Goal: Task Accomplishment & Management: Manage account settings

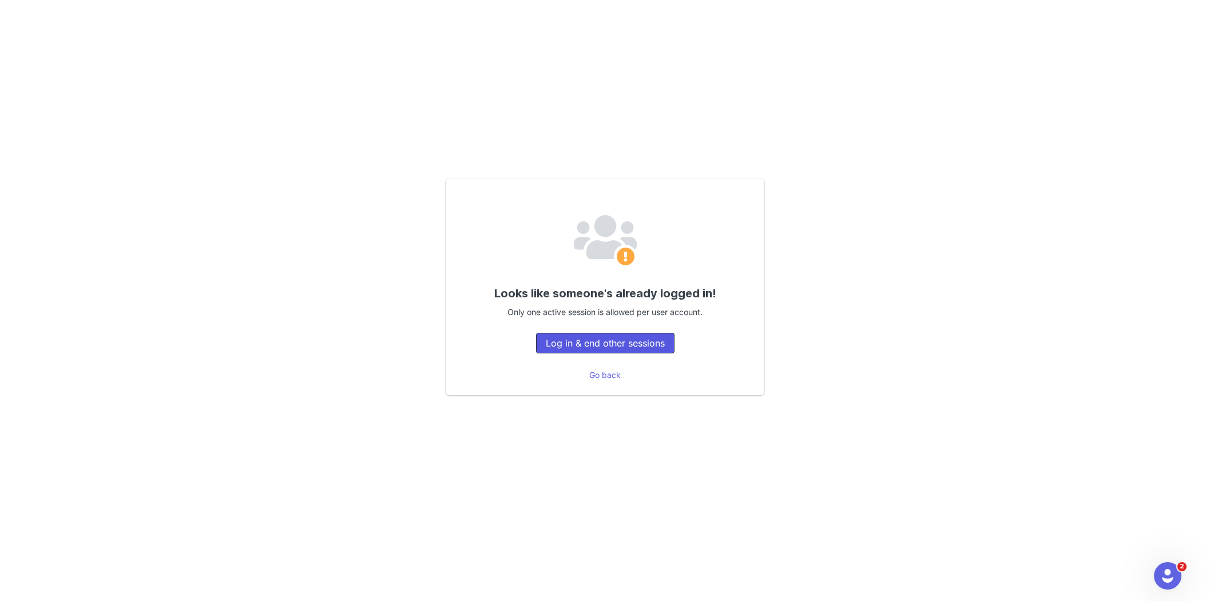
click at [611, 346] on button "Log in & end other sessions" at bounding box center [605, 343] width 138 height 21
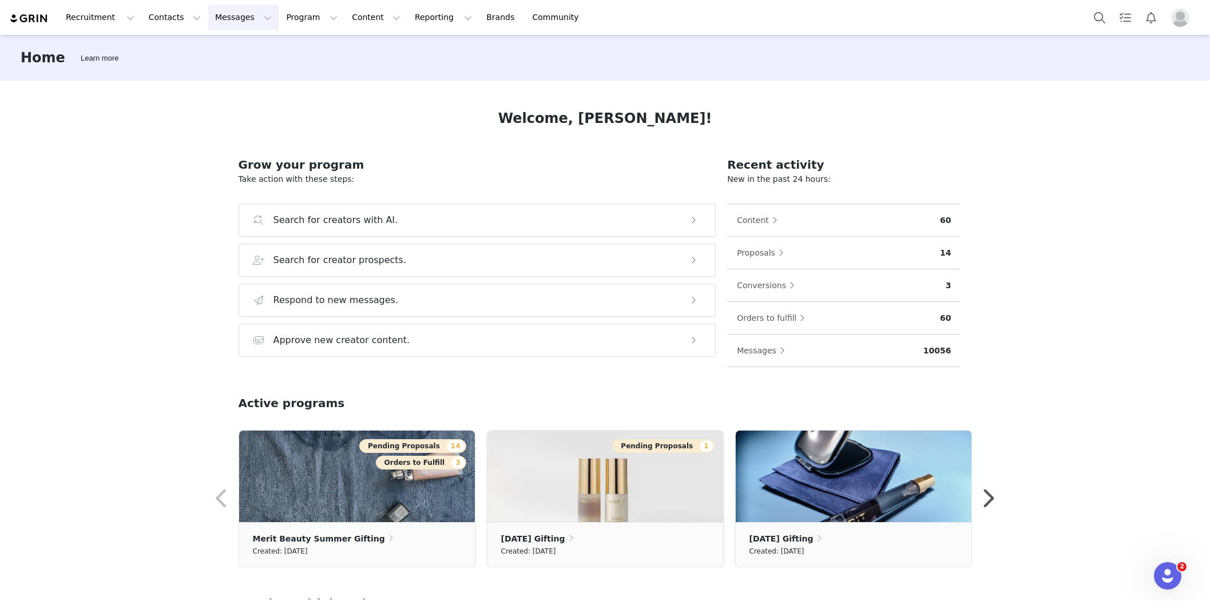
click at [235, 23] on button "Messages Messages" at bounding box center [243, 18] width 70 height 26
click at [411, 18] on button "Reporting Reporting" at bounding box center [443, 18] width 71 height 26
click at [479, 24] on link "Brands Brands" at bounding box center [501, 18] width 45 height 26
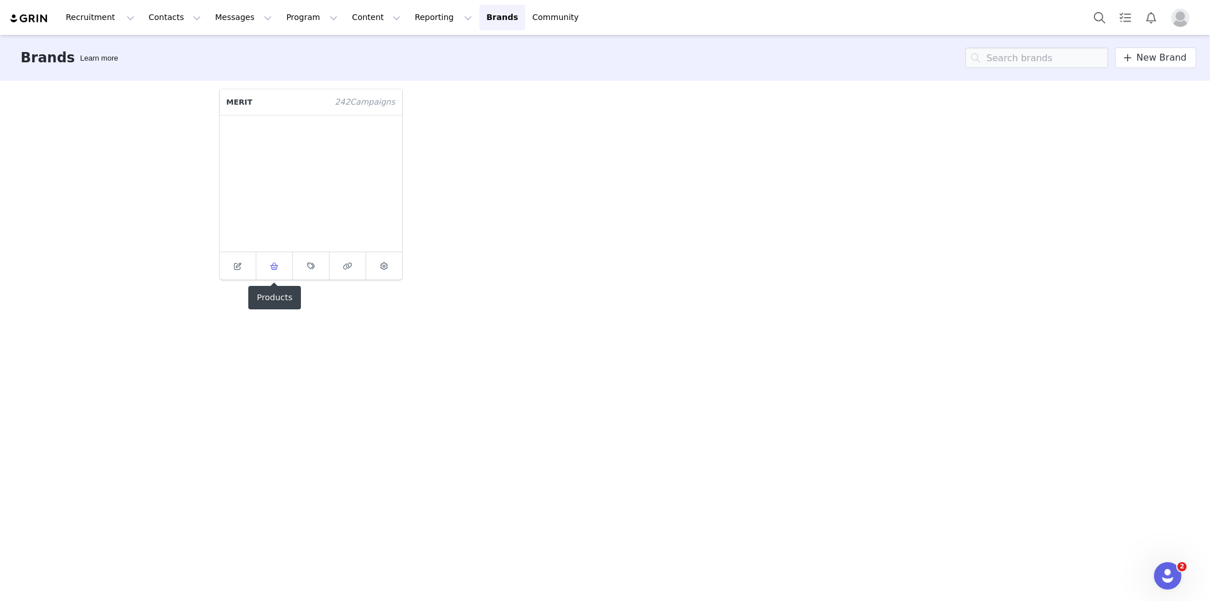
click at [269, 270] on span at bounding box center [274, 266] width 14 height 14
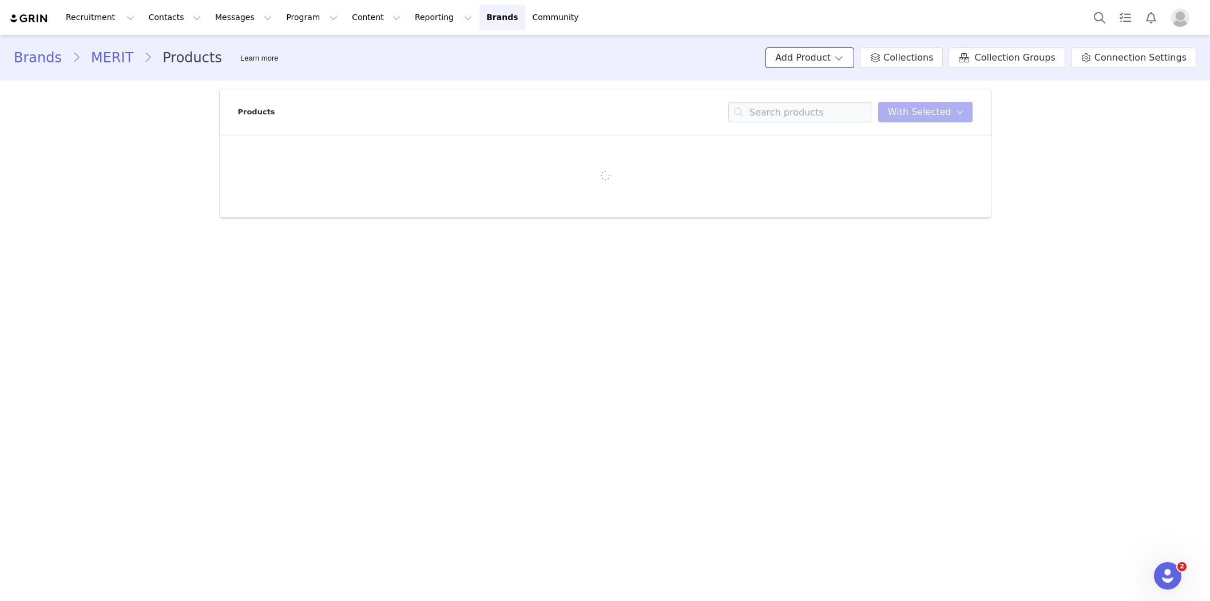
click at [829, 60] on button "Add Product" at bounding box center [809, 57] width 89 height 21
click at [829, 105] on span "Import From Store" at bounding box center [844, 101] width 73 height 9
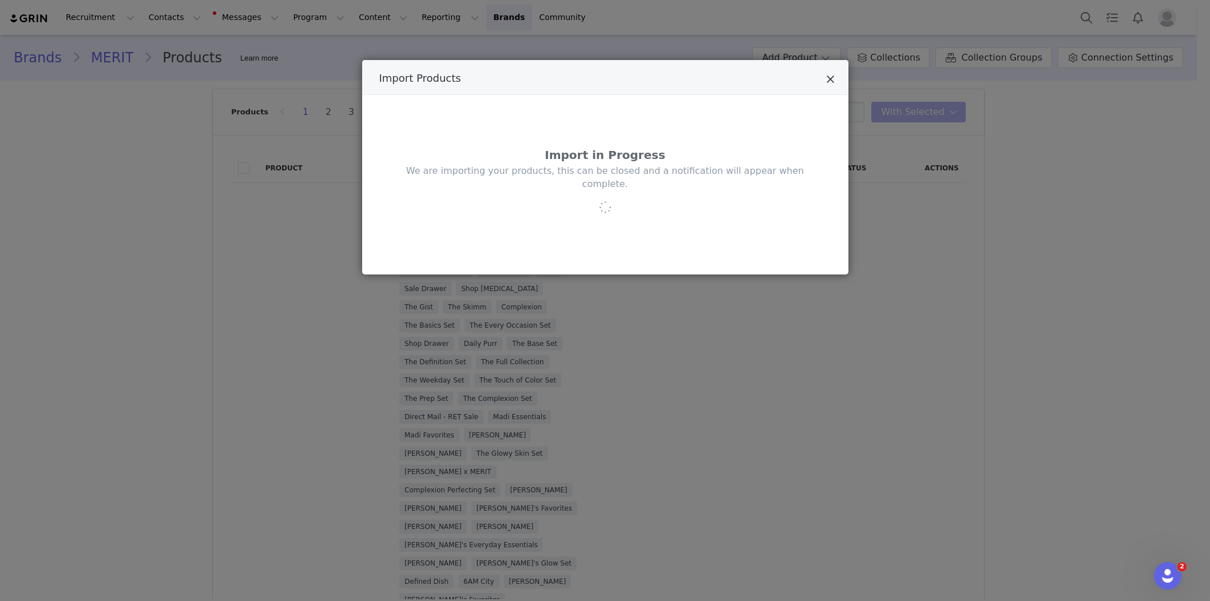
click at [829, 81] on icon "Close" at bounding box center [830, 79] width 9 height 11
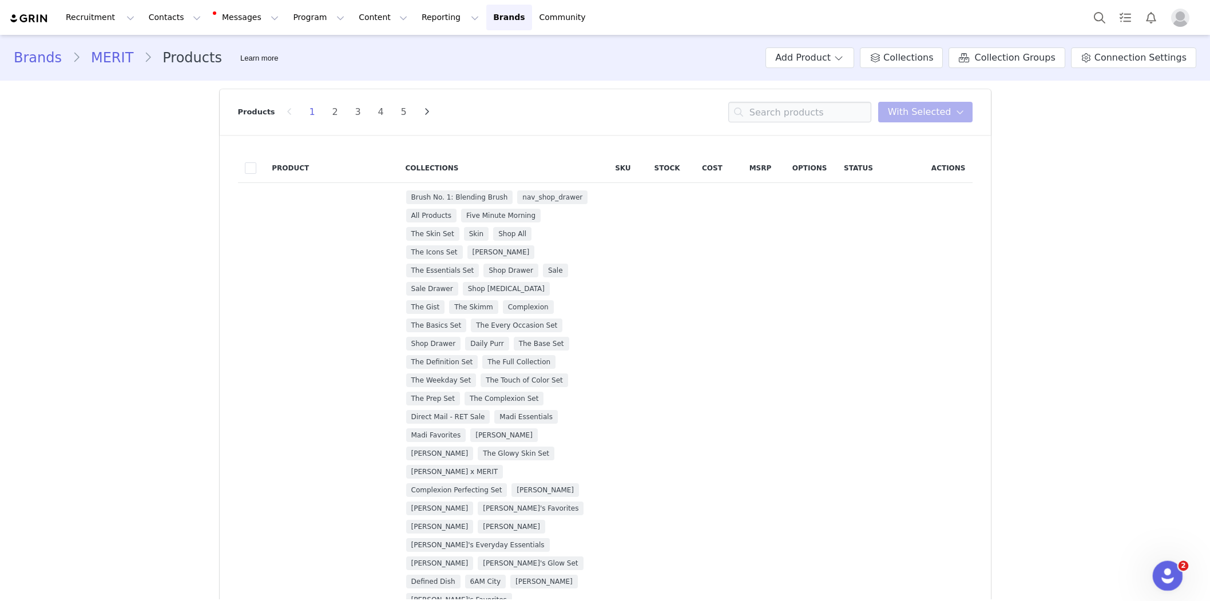
click at [1171, 568] on div "Open Intercom Messenger" at bounding box center [1166, 574] width 38 height 38
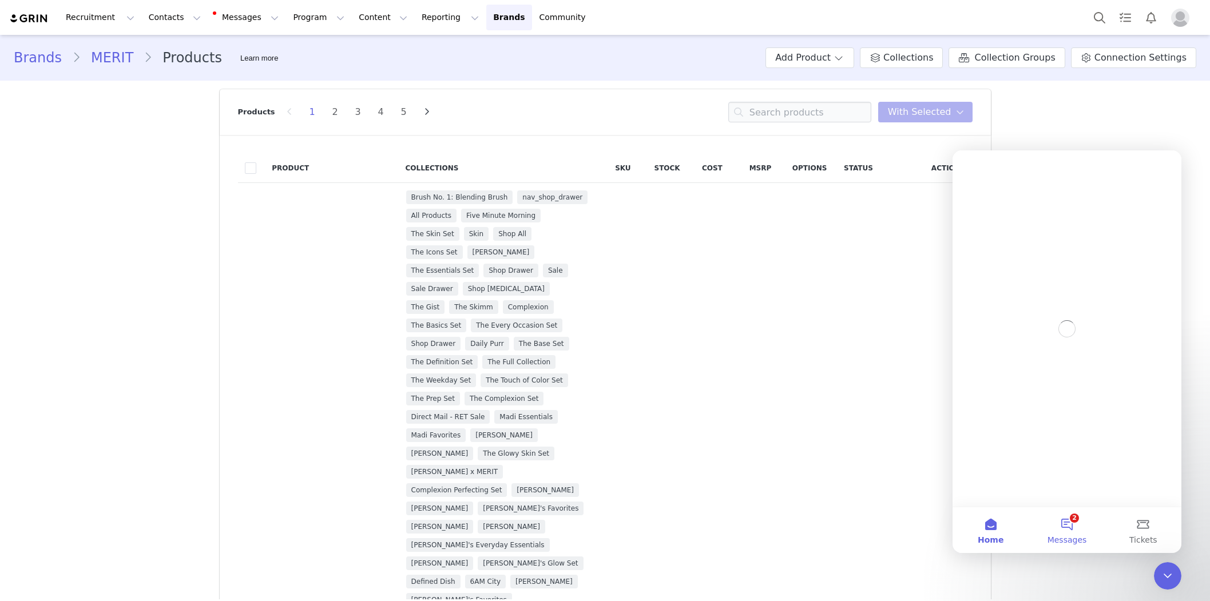
click at [1072, 524] on button "2 Messages" at bounding box center [1066, 530] width 76 height 46
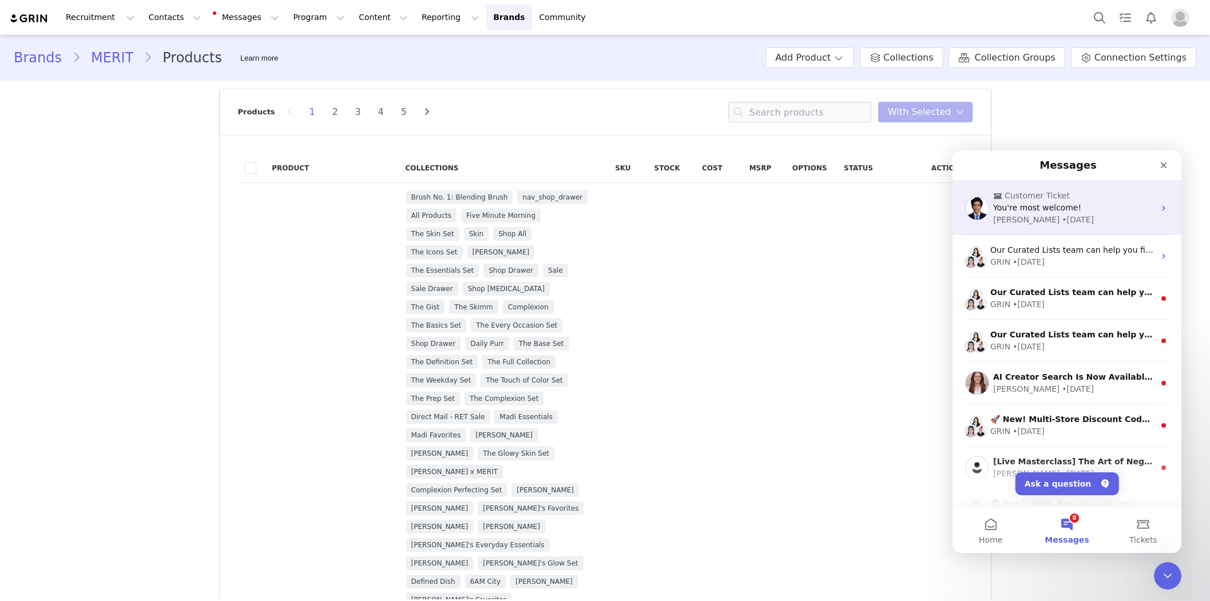
click at [1056, 209] on span "You're most welcome!" at bounding box center [1037, 207] width 88 height 9
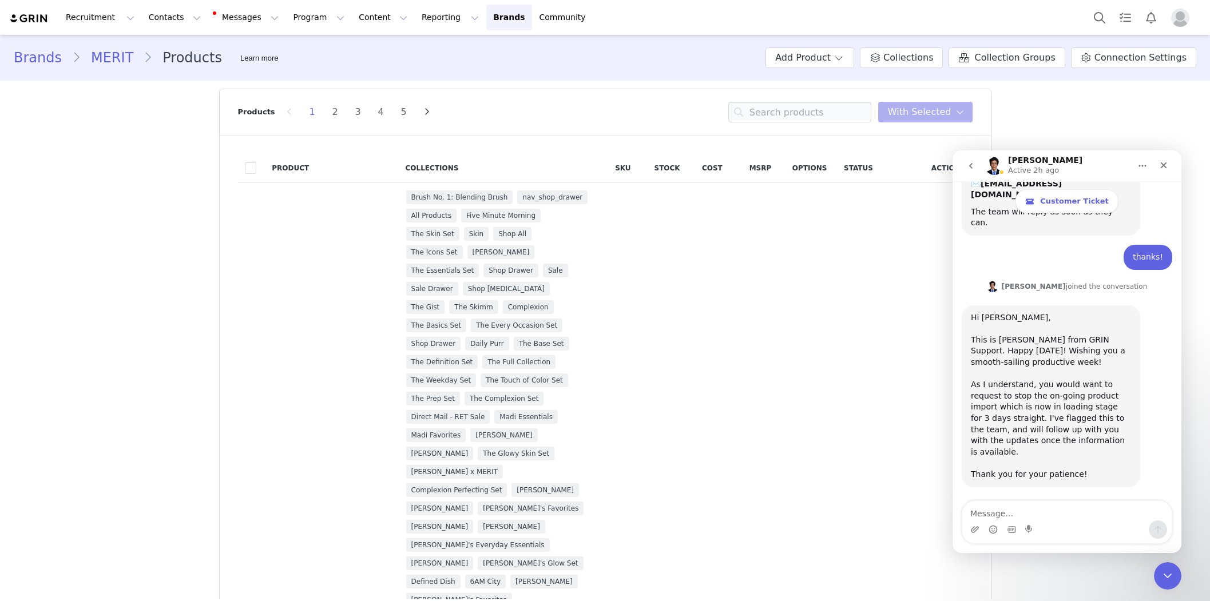
click at [1039, 510] on textarea "Message…" at bounding box center [1066, 510] width 209 height 19
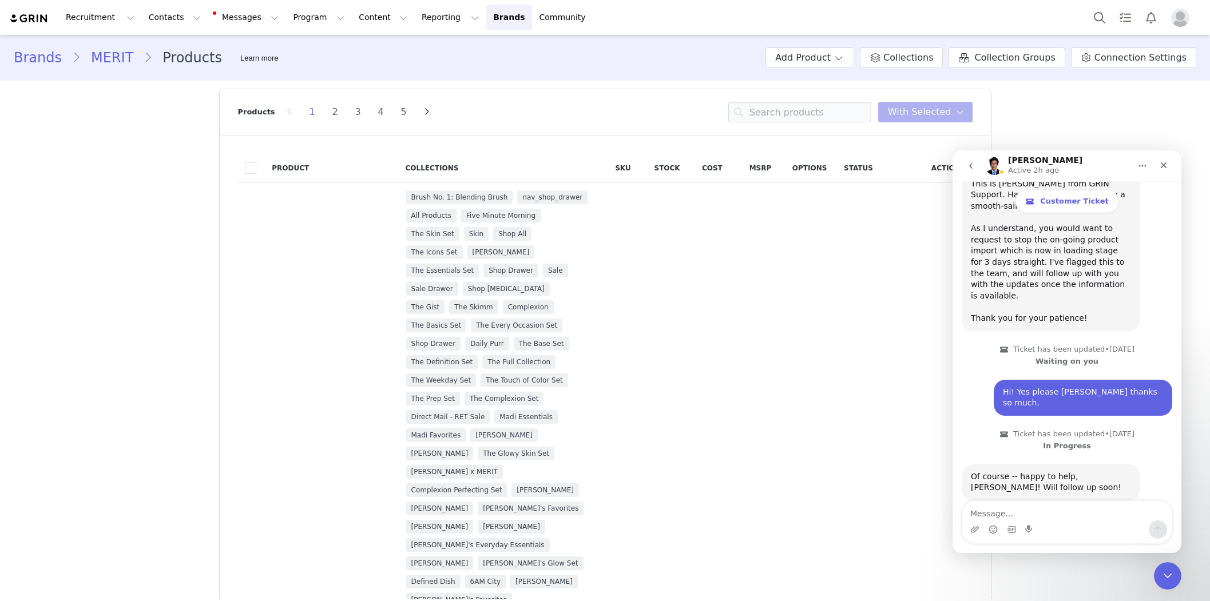
scroll to position [1670, 0]
click at [1072, 524] on div "Intercom messenger" at bounding box center [1066, 529] width 209 height 18
click at [1044, 514] on textarea "Hi there!" at bounding box center [1066, 510] width 209 height 19
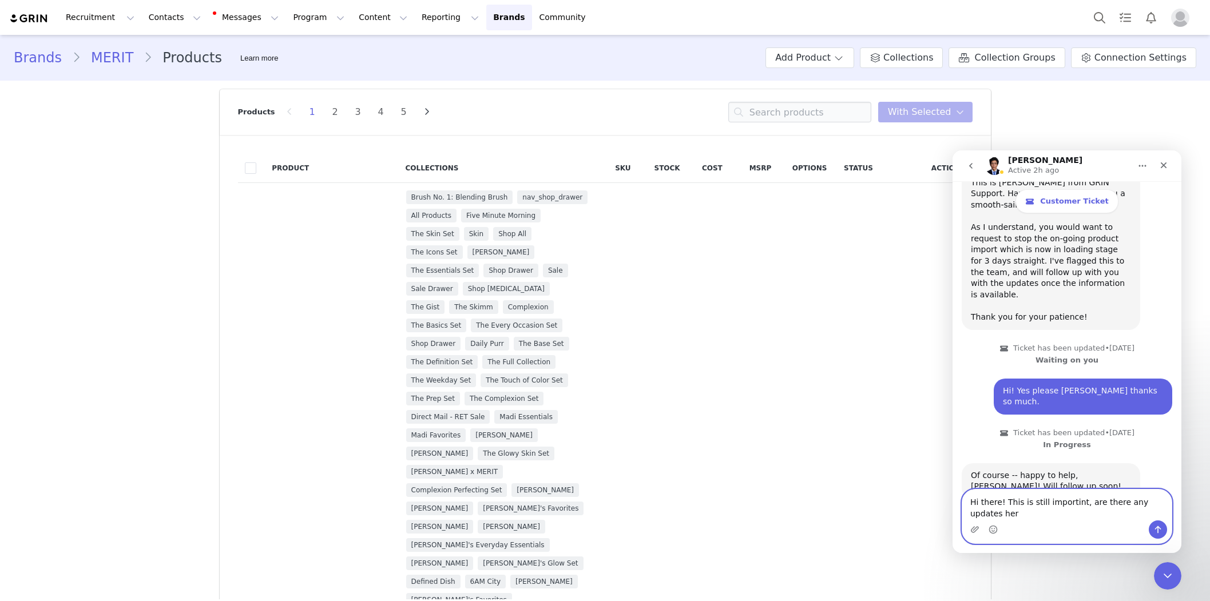
scroll to position [1682, 0]
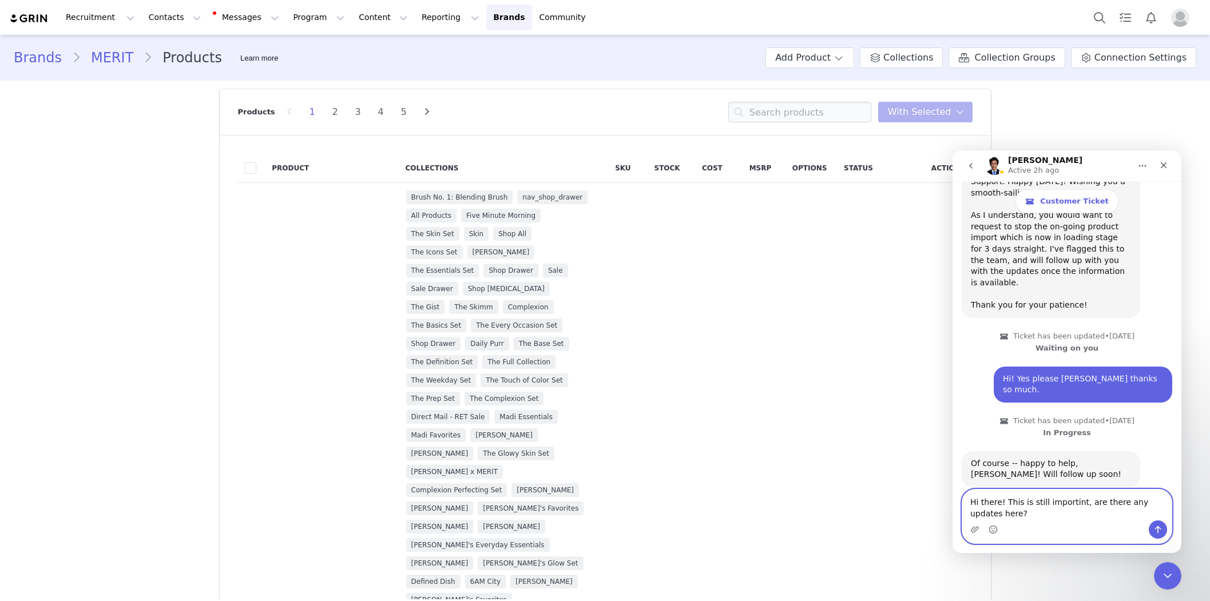
click at [1057, 509] on textarea "Hi there! This is still importint, are there any updates here?" at bounding box center [1066, 505] width 209 height 31
click at [1052, 502] on textarea "Hi there! This is still importint, are there any updates here?" at bounding box center [1066, 505] width 209 height 31
type textarea "Hi there! This is still importing, are there any updates here?"
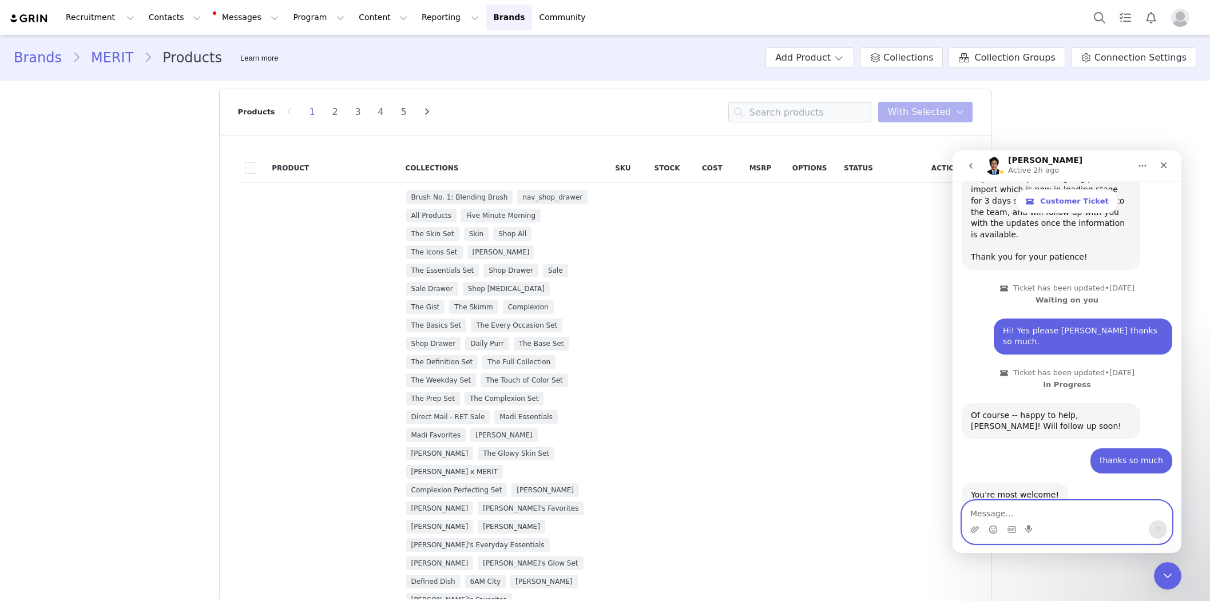
scroll to position [1746, 0]
click at [1171, 167] on div "Close" at bounding box center [1163, 165] width 21 height 21
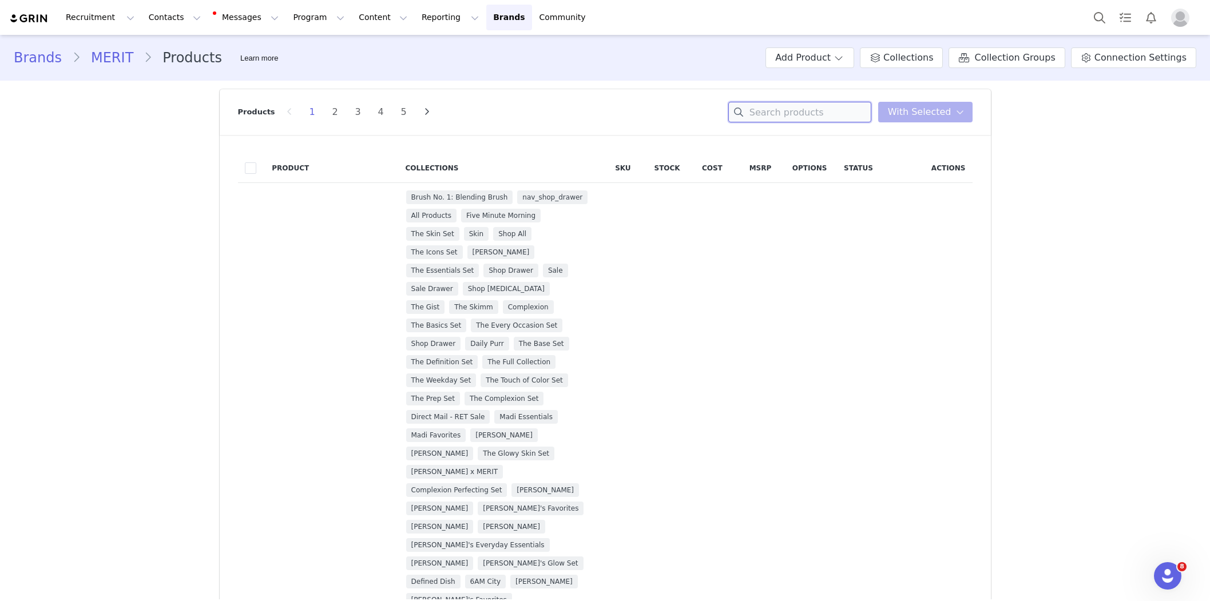
click at [757, 110] on input at bounding box center [799, 112] width 143 height 21
type input "solo sheen"
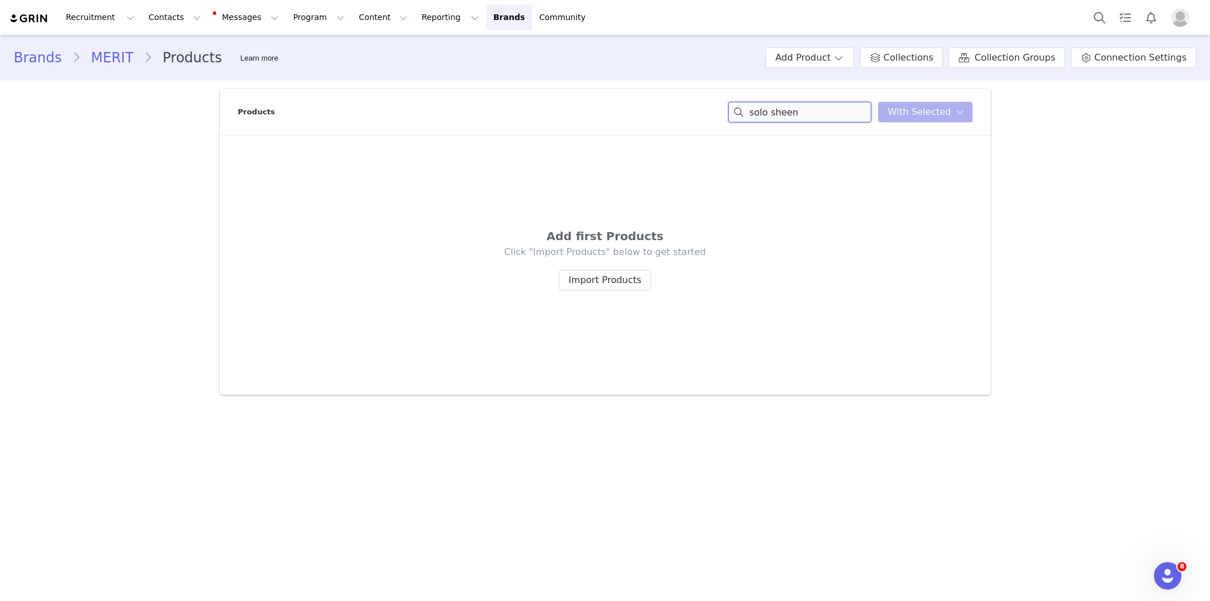
click at [772, 105] on input "solo sheen" at bounding box center [799, 112] width 143 height 21
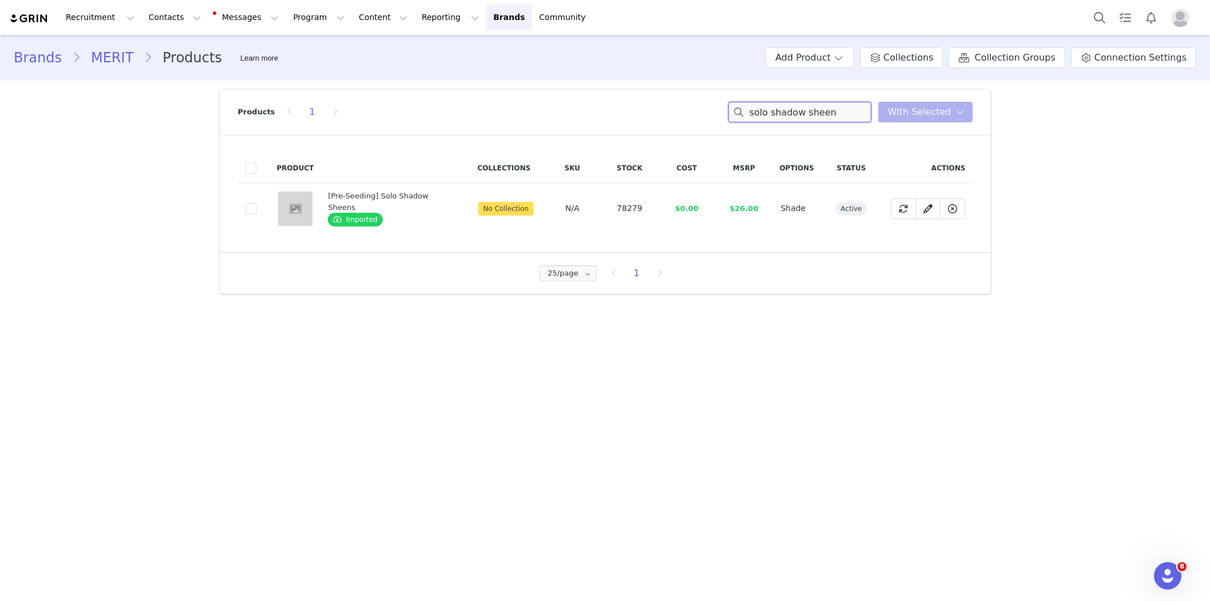
type input "solo shadow sheen"
click at [576, 273] on input "25/page" at bounding box center [567, 273] width 57 height 16
click at [720, 301] on section "Products 1 solo shadow sheen You have 0 product s selected Add to Collections R…" at bounding box center [605, 192] width 788 height 222
click at [737, 202] on td "$26.00" at bounding box center [743, 208] width 57 height 51
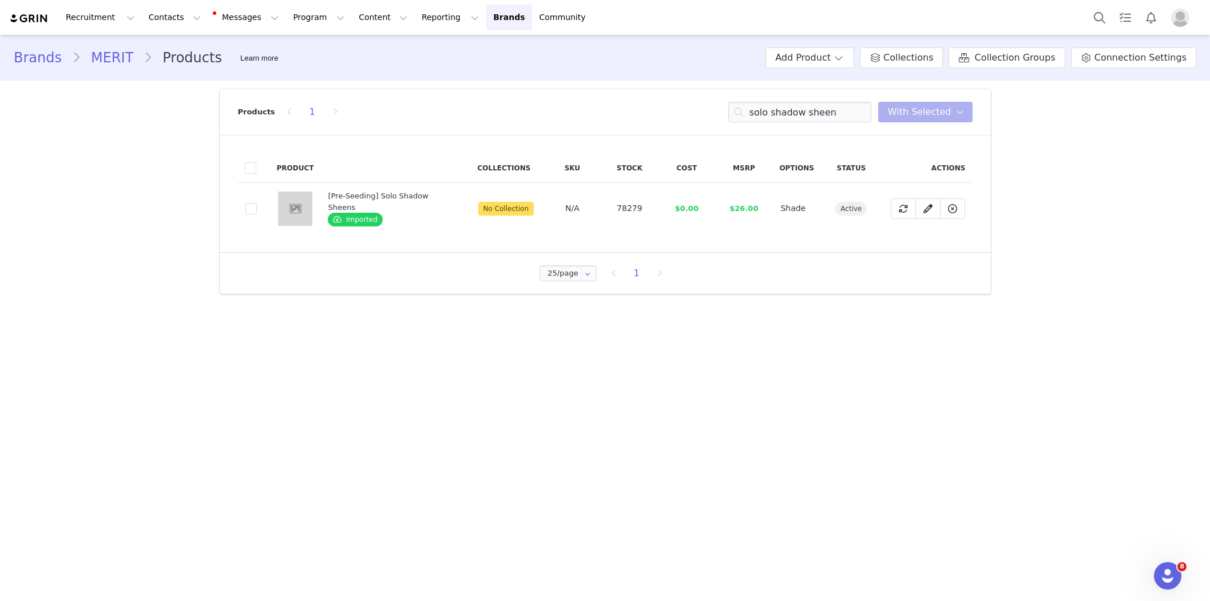
click at [398, 193] on div "[Pre-Seeding] Solo Shadow Sheens" at bounding box center [388, 201] width 121 height 22
click at [595, 239] on div "Product Collections SKU Stock Cost MSRP Options Status Actions 3772976d-0e37-4e…" at bounding box center [605, 193] width 771 height 117
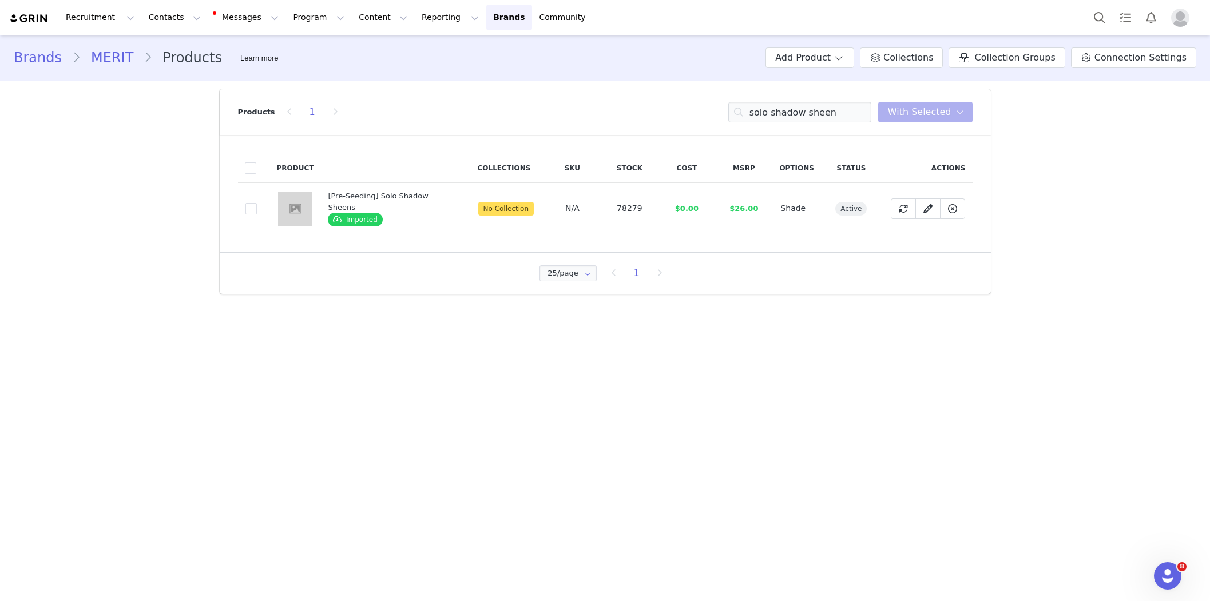
click at [361, 197] on div "[Pre-Seeding] Solo Shadow Sheens" at bounding box center [388, 201] width 121 height 22
click at [679, 205] on span "$0.00" at bounding box center [686, 208] width 23 height 9
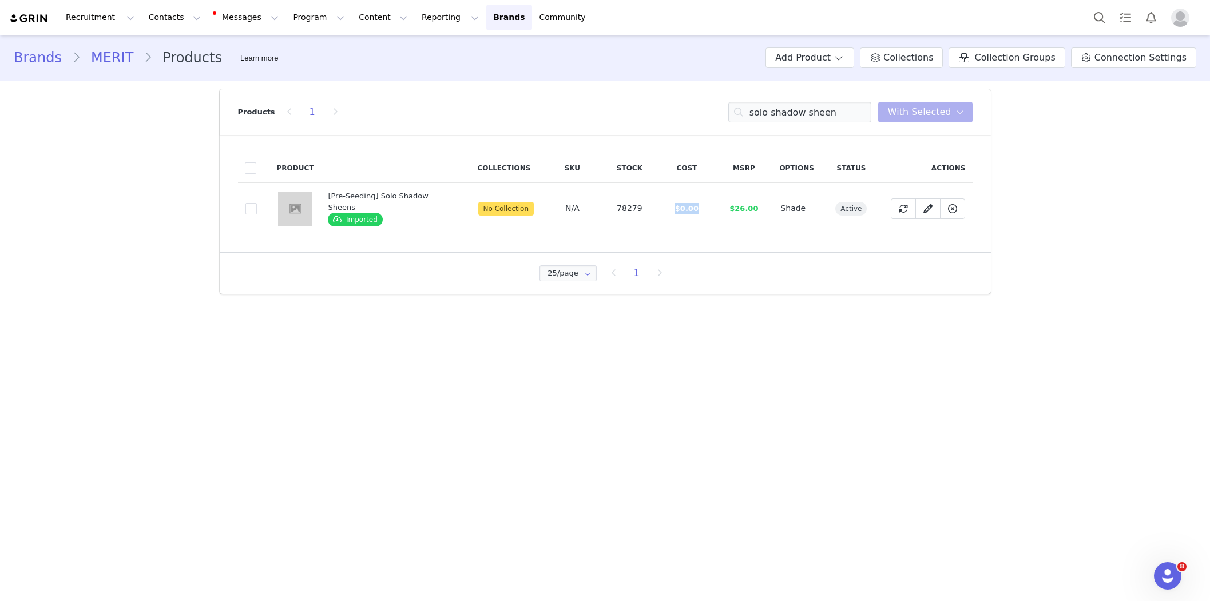
click at [679, 205] on span "$0.00" at bounding box center [686, 208] width 23 height 9
click at [917, 202] on link at bounding box center [927, 208] width 25 height 21
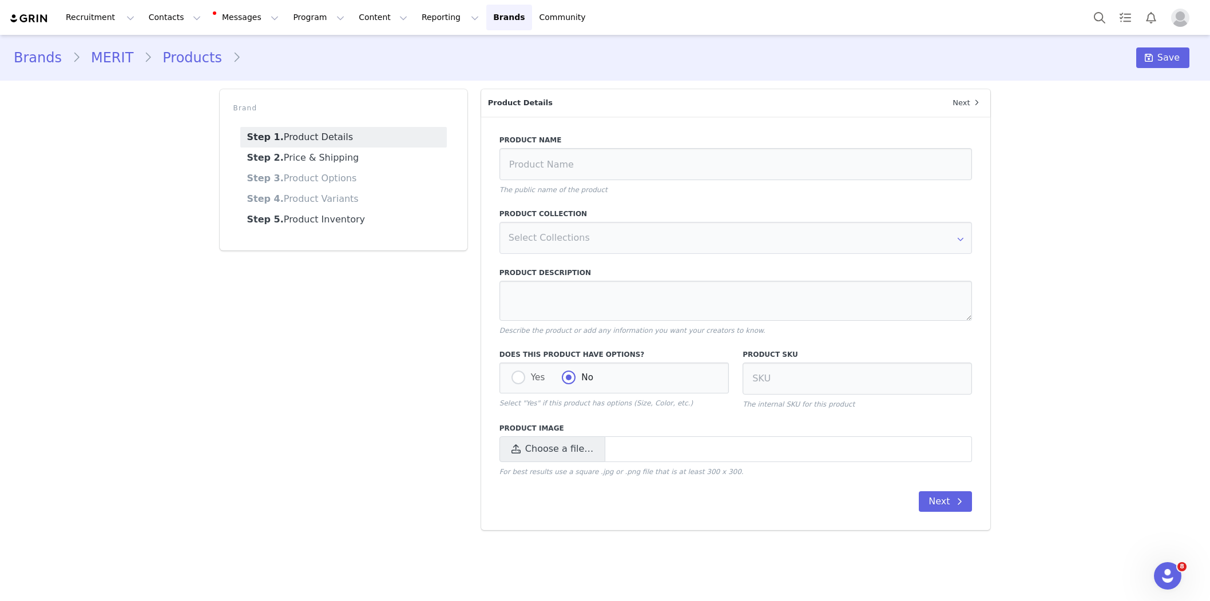
type input "$26.00"
type input "[Pre-Seeding] Solo Shadow Sheens"
radio input "true"
radio input "false"
radio input "true"
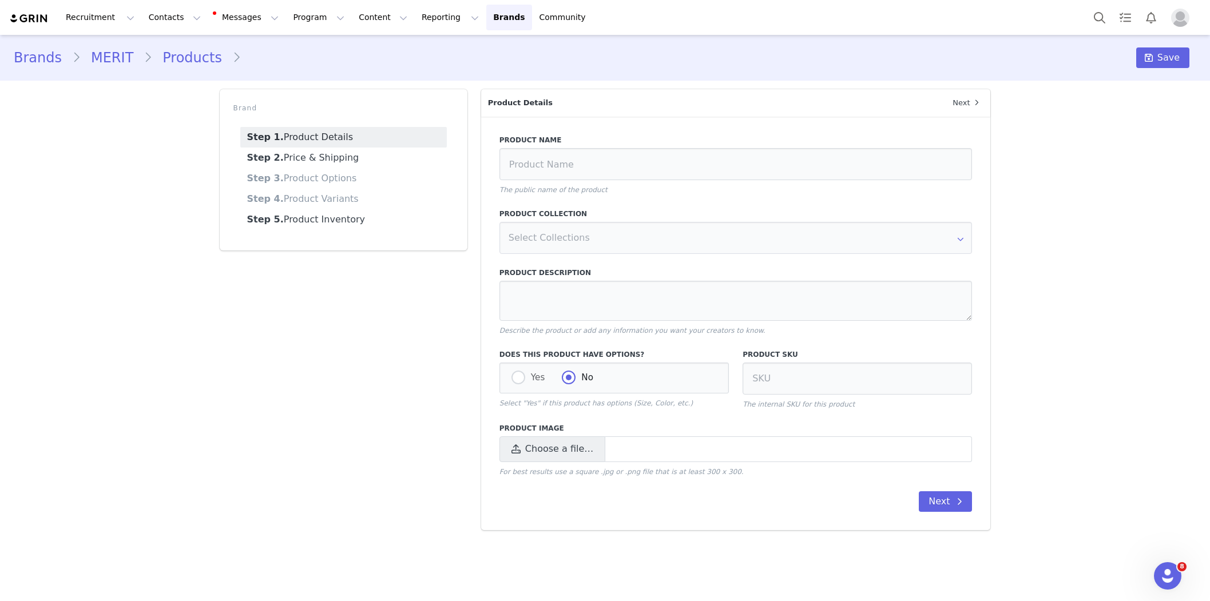
radio input "false"
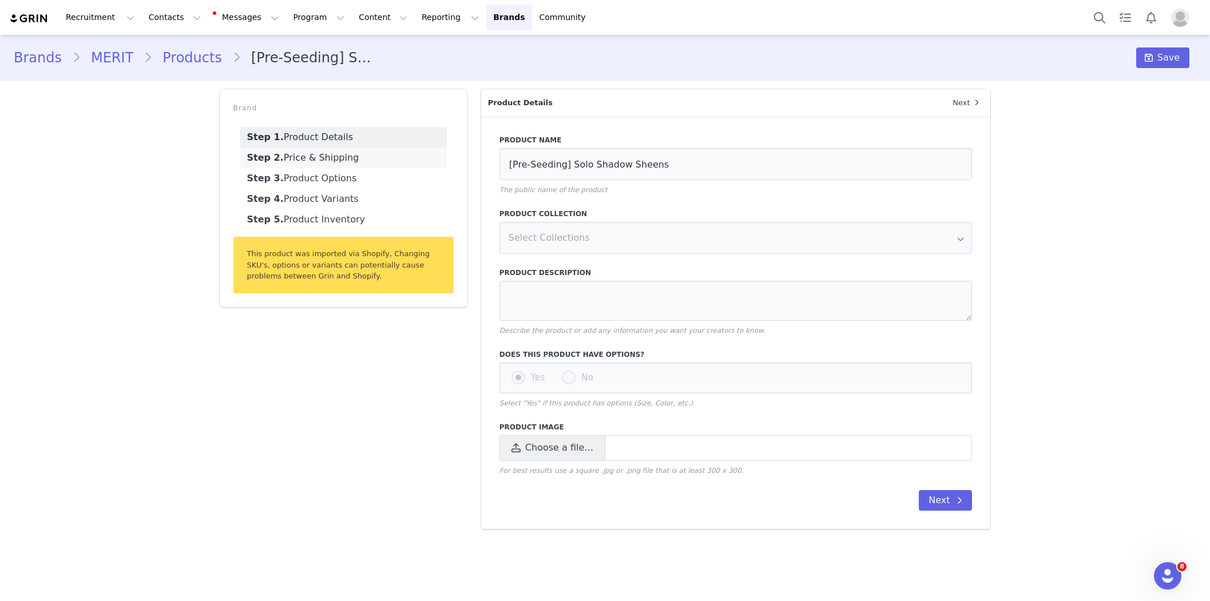
click at [362, 154] on link "Step 2. Price & Shipping" at bounding box center [343, 158] width 206 height 21
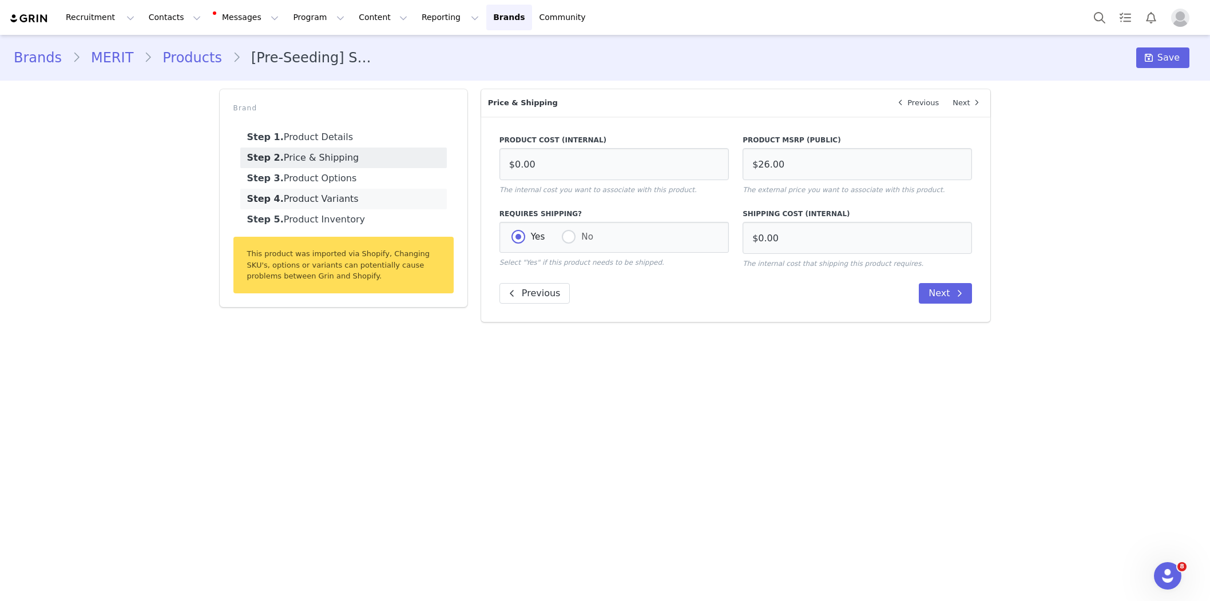
click at [352, 192] on link "Step 4. Product Variants" at bounding box center [343, 199] width 206 height 21
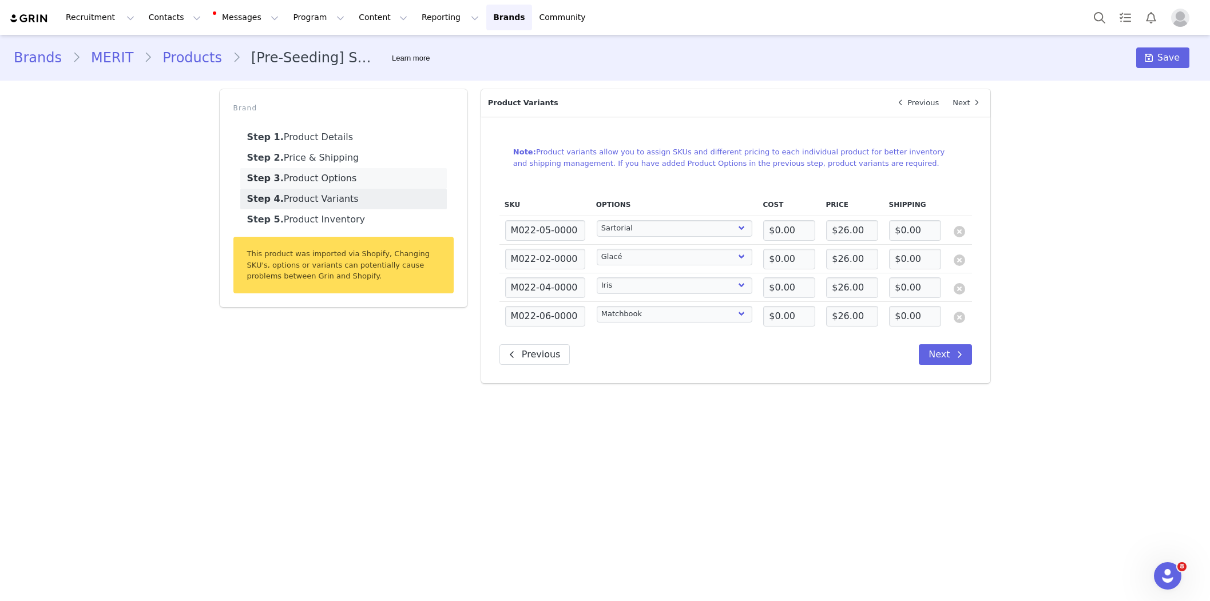
click at [345, 175] on link "Step 3. Product Options" at bounding box center [343, 178] width 206 height 21
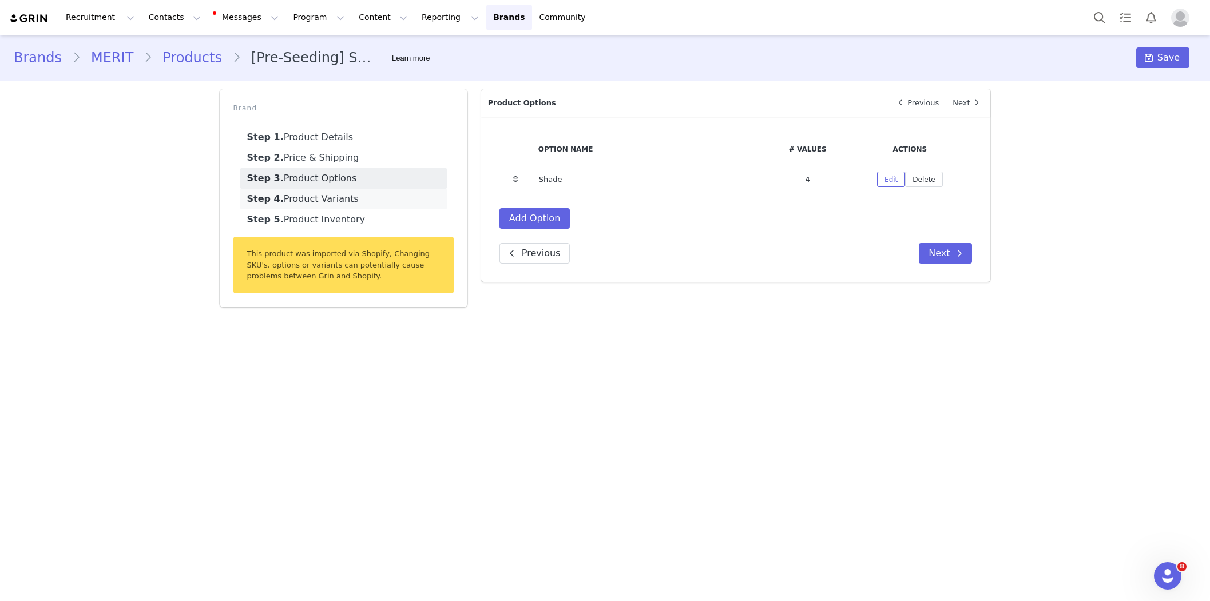
click at [344, 193] on link "Step 4. Product Variants" at bounding box center [343, 199] width 206 height 21
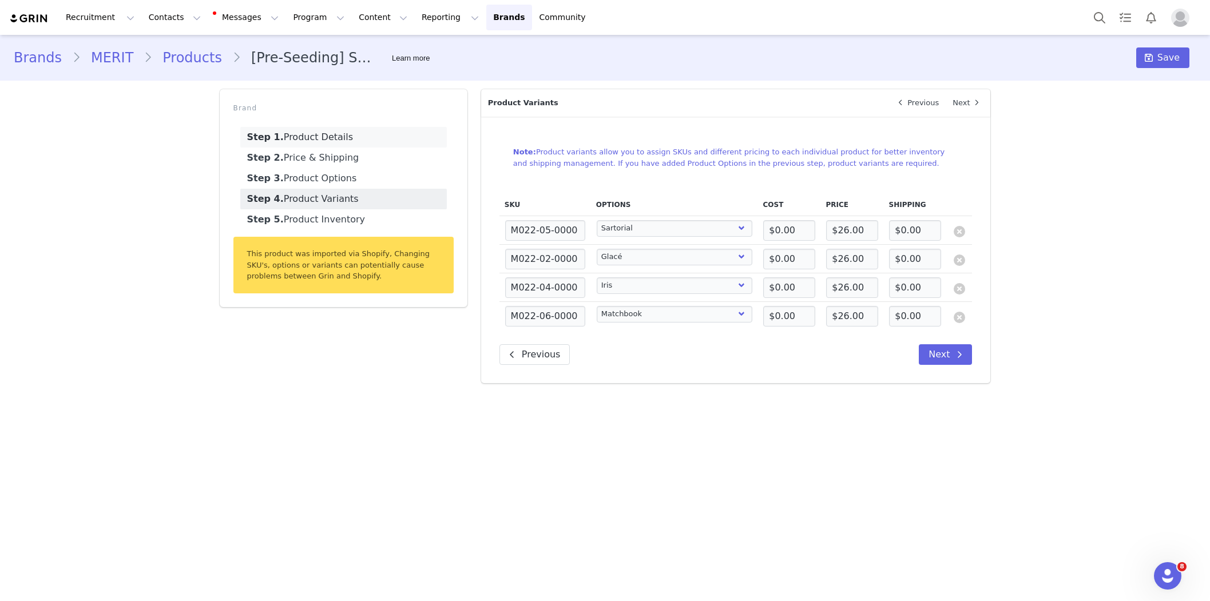
click at [340, 134] on link "Step 1. Product Details" at bounding box center [343, 137] width 206 height 21
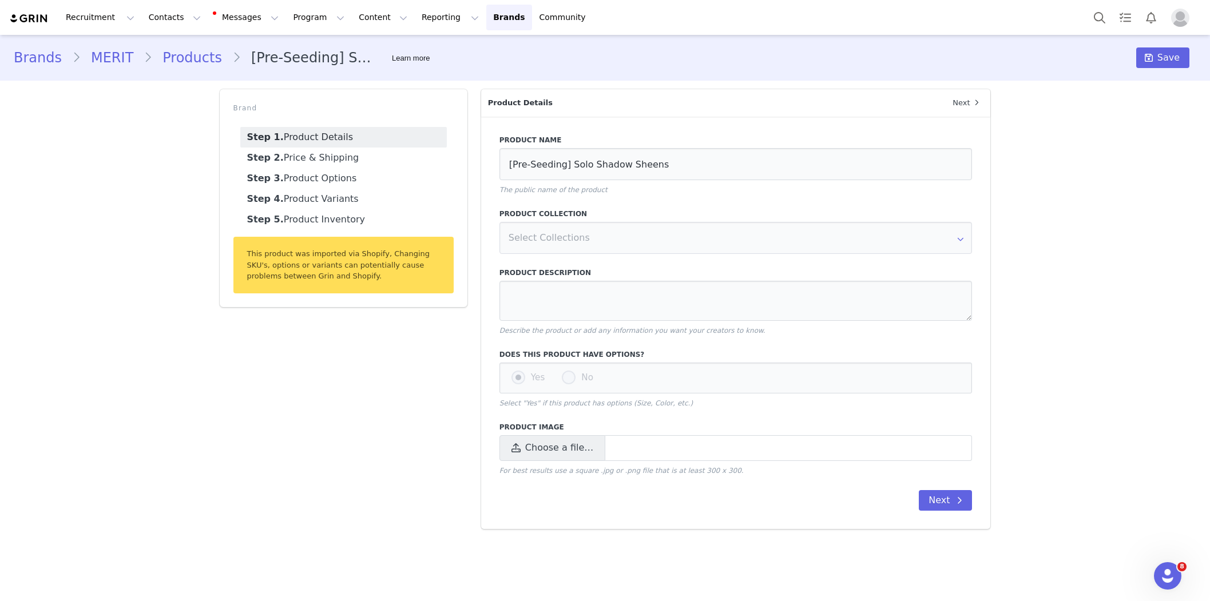
click at [203, 55] on link "Products" at bounding box center [192, 57] width 80 height 21
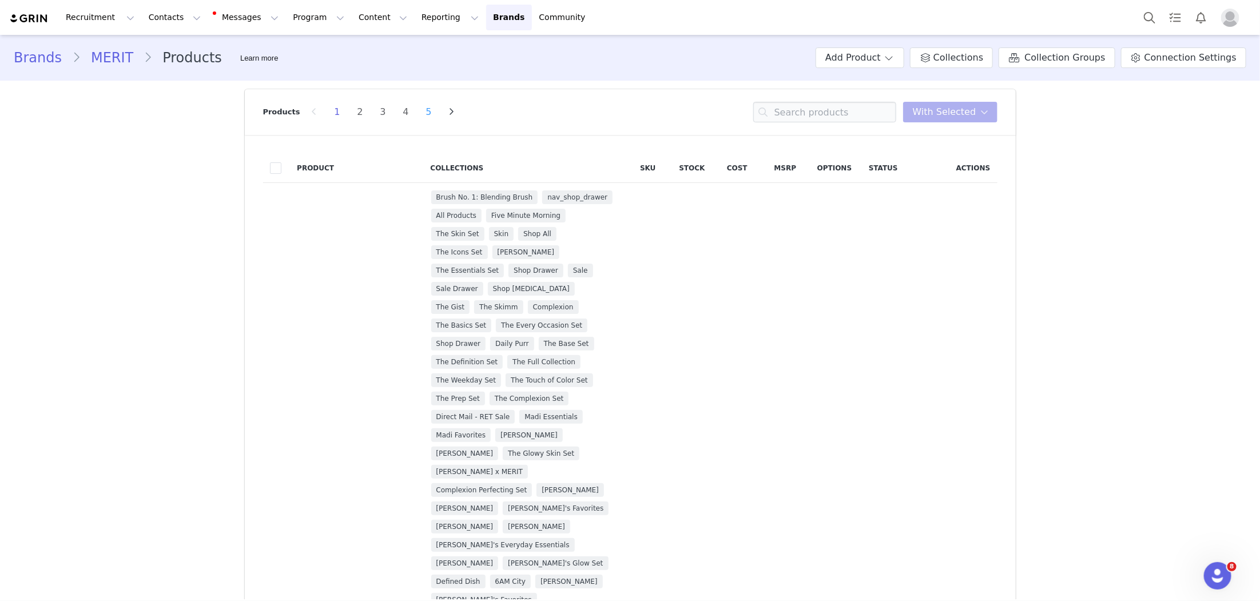
click at [424, 112] on li "5" at bounding box center [428, 112] width 17 height 16
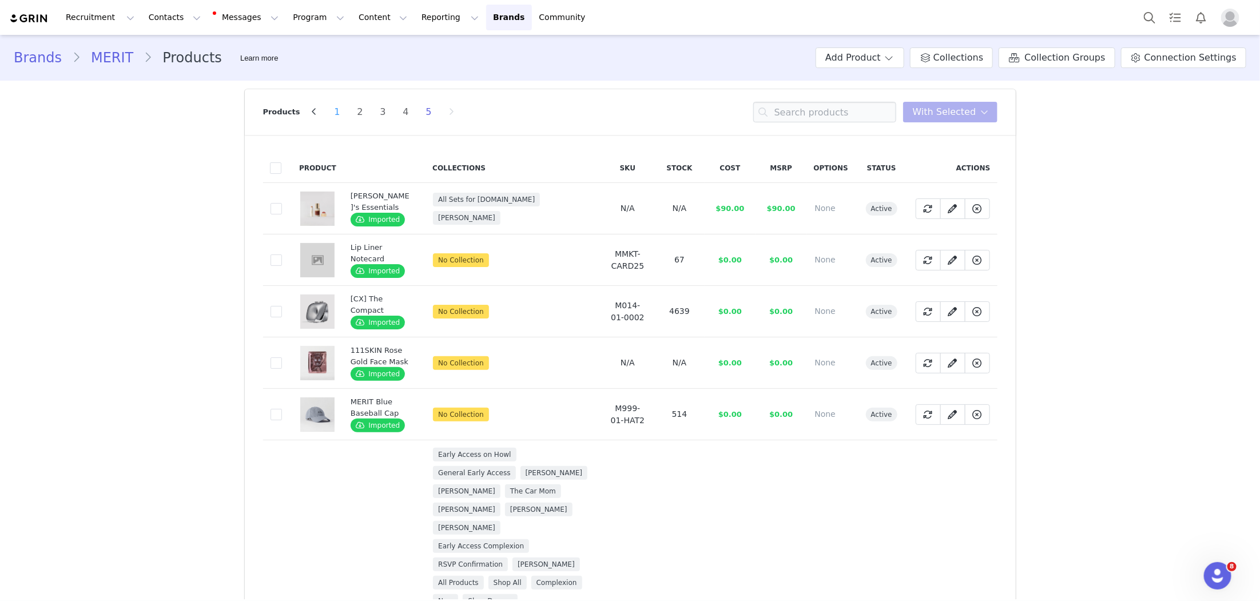
click at [329, 112] on li "1" at bounding box center [337, 112] width 17 height 16
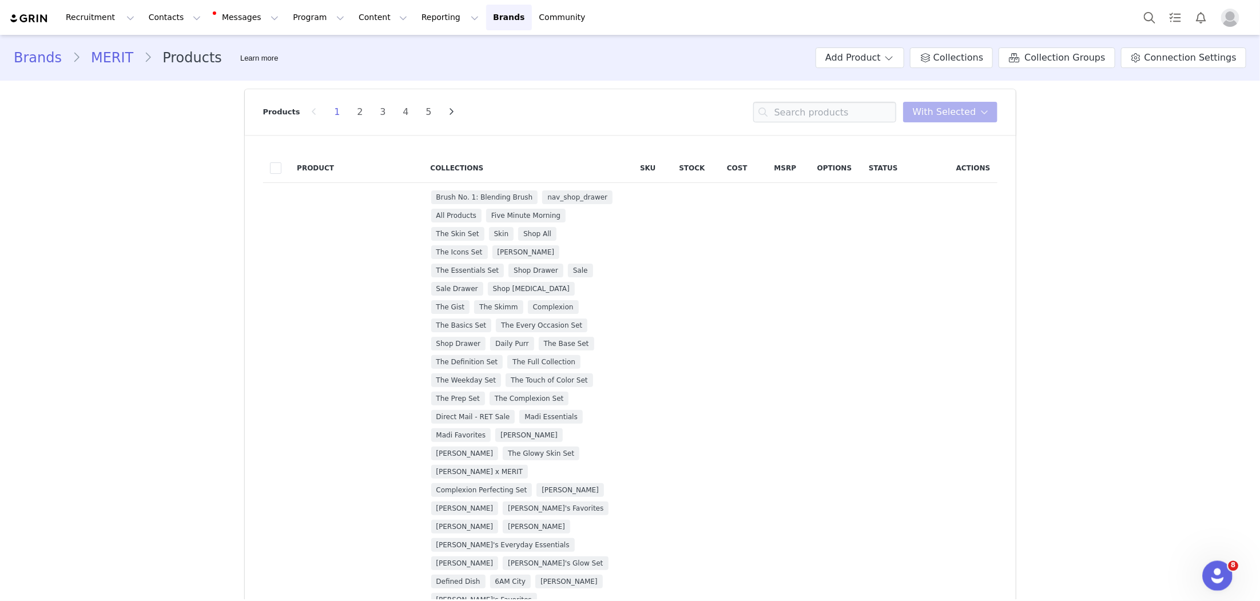
click at [1209, 566] on div "Open Intercom Messenger" at bounding box center [1216, 574] width 38 height 38
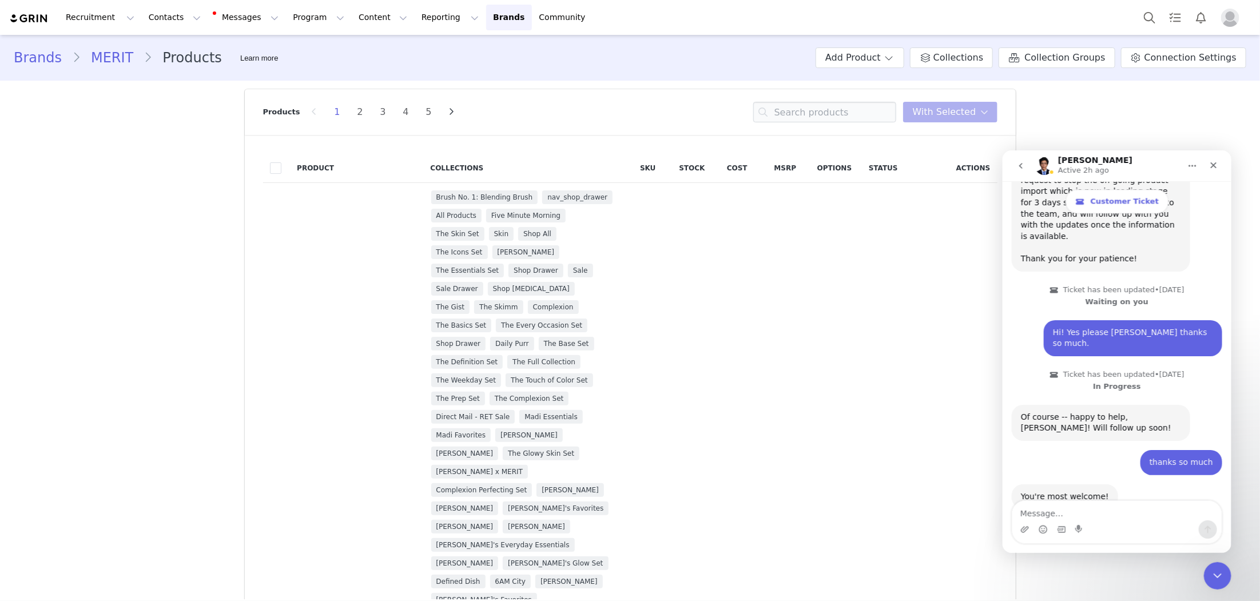
scroll to position [1746, 0]
drag, startPoint x: 1211, startPoint y: 166, endPoint x: 2152, endPoint y: 348, distance: 957.7
click at [1209, 166] on icon "Close" at bounding box center [1213, 165] width 6 height 6
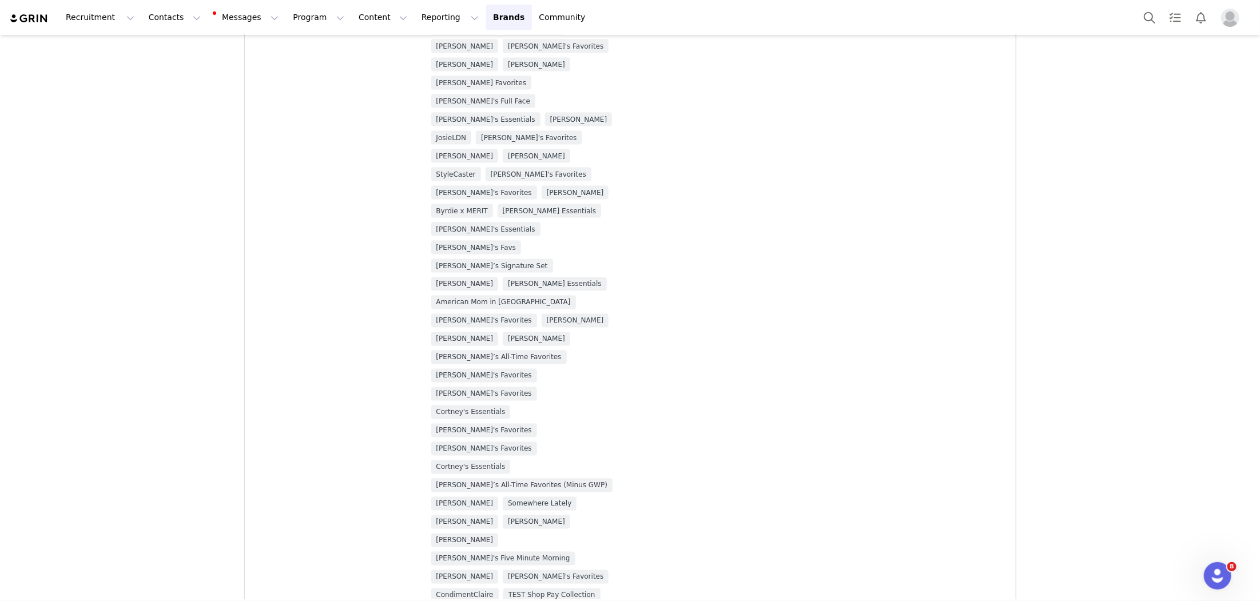
scroll to position [0, 0]
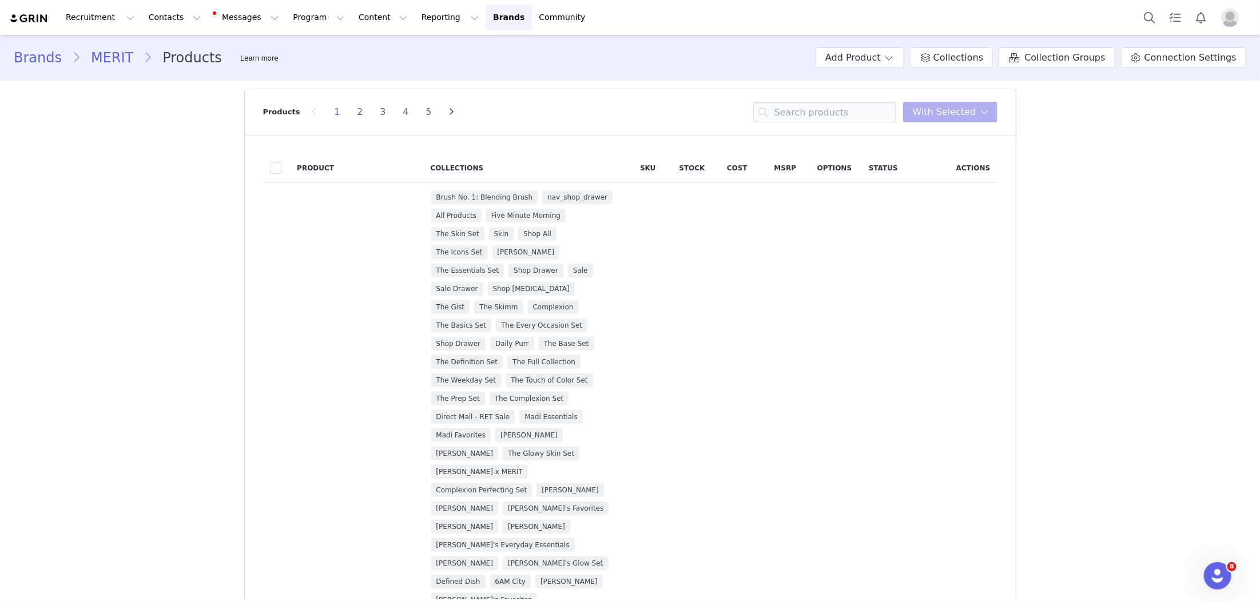
click at [830, 97] on div "Products 1 2 3 4 5 You have 0 product s selected Add to Collections Remove from…" at bounding box center [630, 112] width 734 height 46
click at [826, 116] on input at bounding box center [824, 112] width 143 height 21
click at [893, 66] on button "Add Product" at bounding box center [860, 57] width 89 height 21
click at [861, 100] on span "Import From Store" at bounding box center [882, 101] width 73 height 9
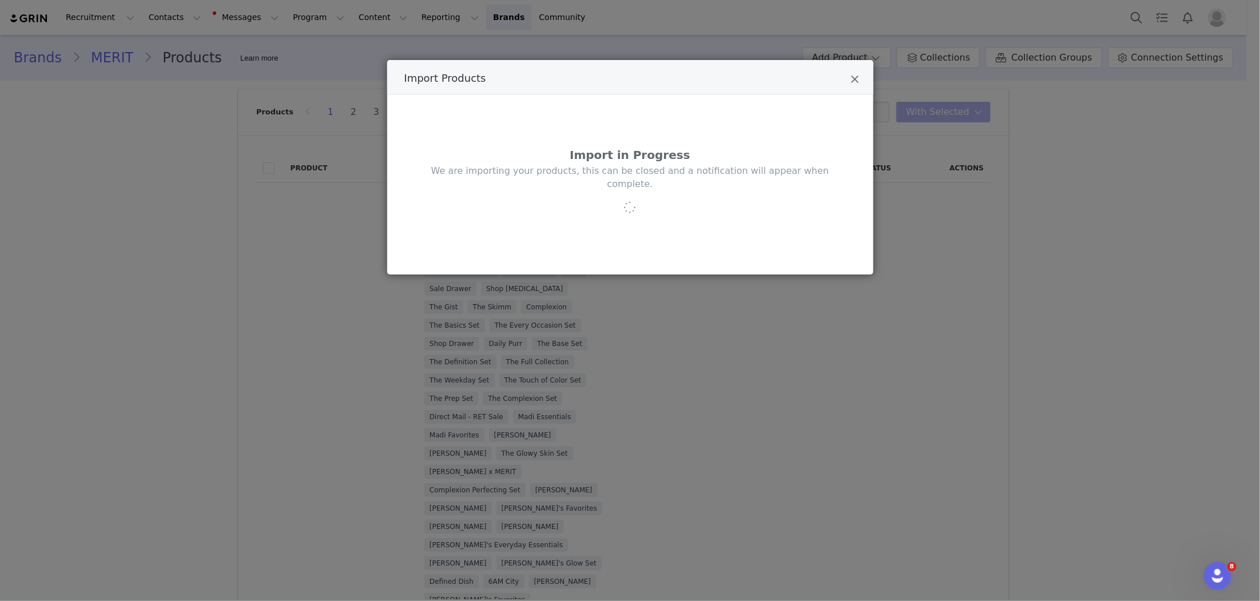
click at [623, 157] on div "Import in Progress" at bounding box center [630, 154] width 406 height 17
click at [634, 149] on div "Import in Progress" at bounding box center [630, 154] width 406 height 17
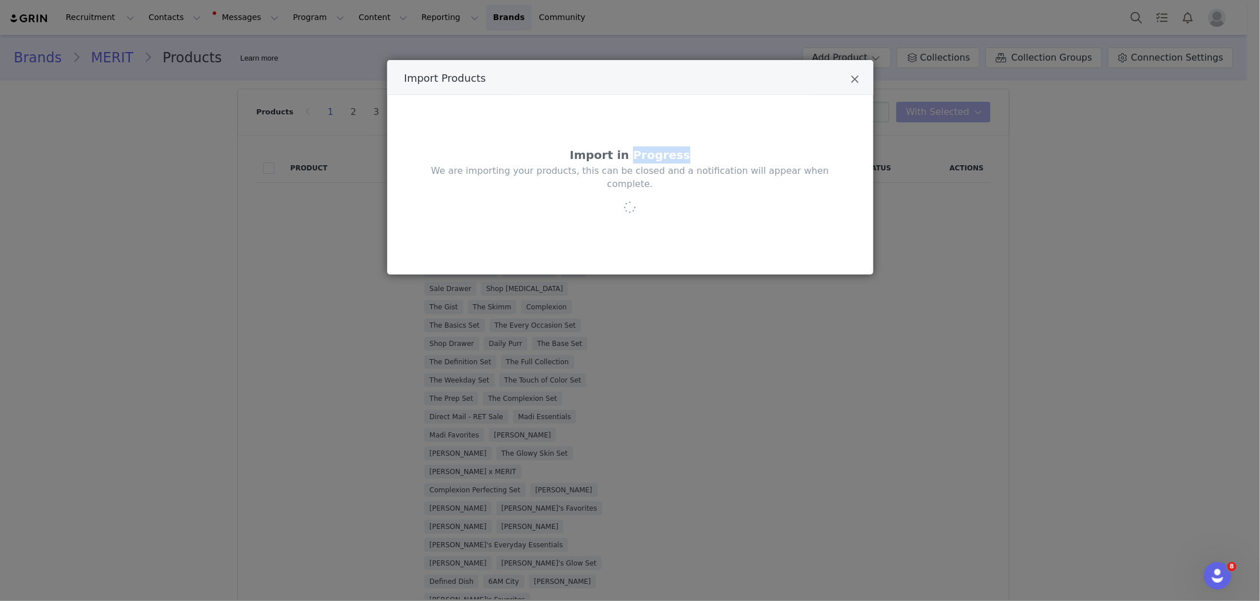
click at [634, 149] on div "Import in Progress" at bounding box center [630, 154] width 406 height 17
click at [704, 68] on div "Import Products" at bounding box center [630, 77] width 486 height 35
click at [853, 80] on icon "Close" at bounding box center [855, 79] width 9 height 11
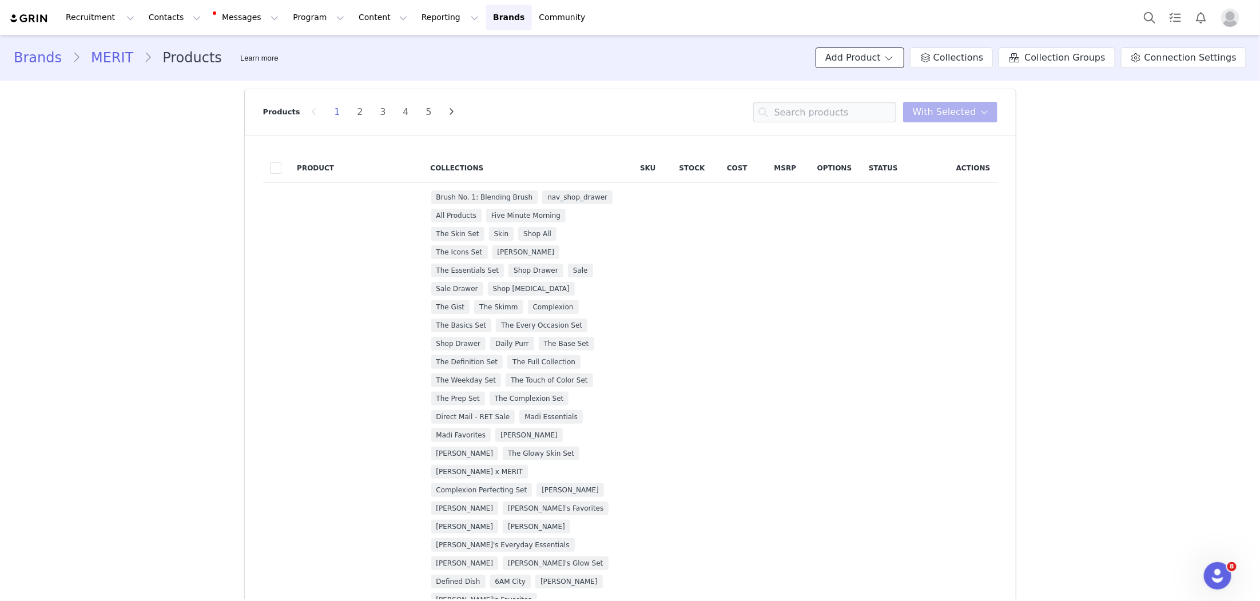
click at [864, 55] on button "Add Product" at bounding box center [860, 57] width 89 height 21
click at [859, 102] on span "Import From Store" at bounding box center [882, 101] width 73 height 9
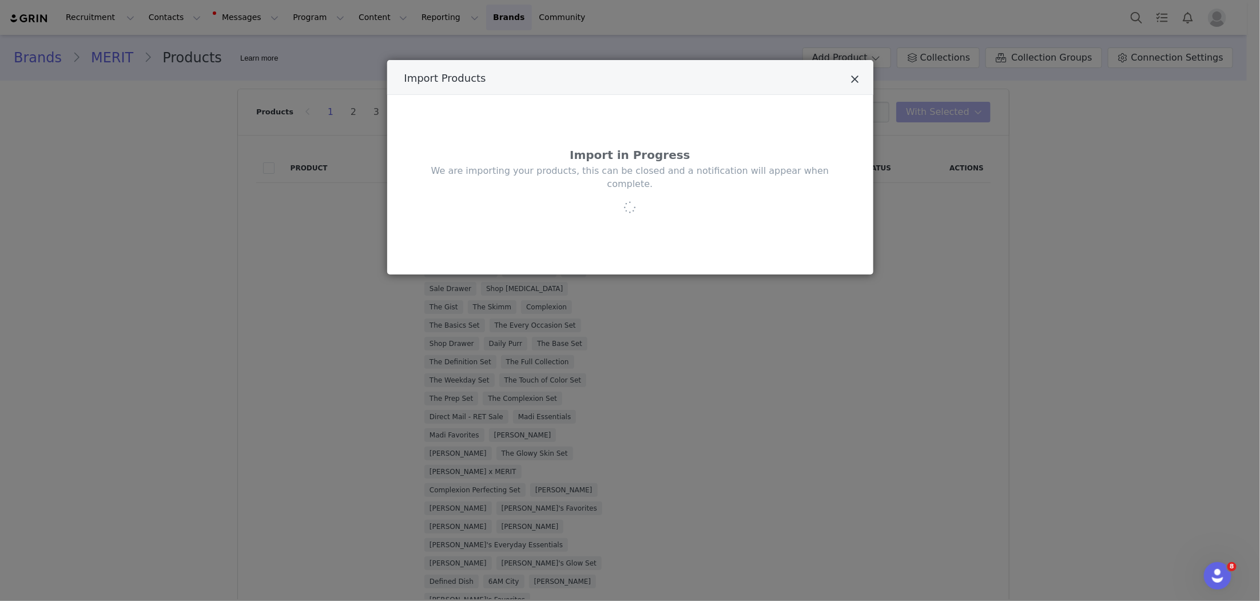
click at [857, 80] on icon "Close" at bounding box center [855, 79] width 9 height 11
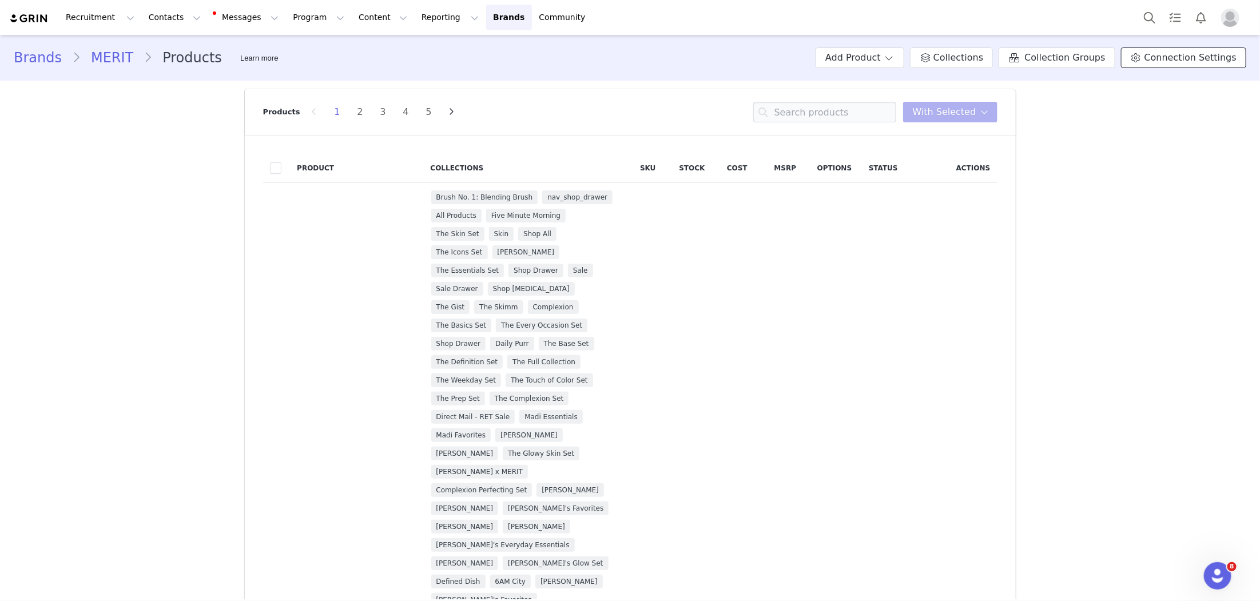
click at [1183, 50] on link "Connection Settings" at bounding box center [1183, 57] width 125 height 21
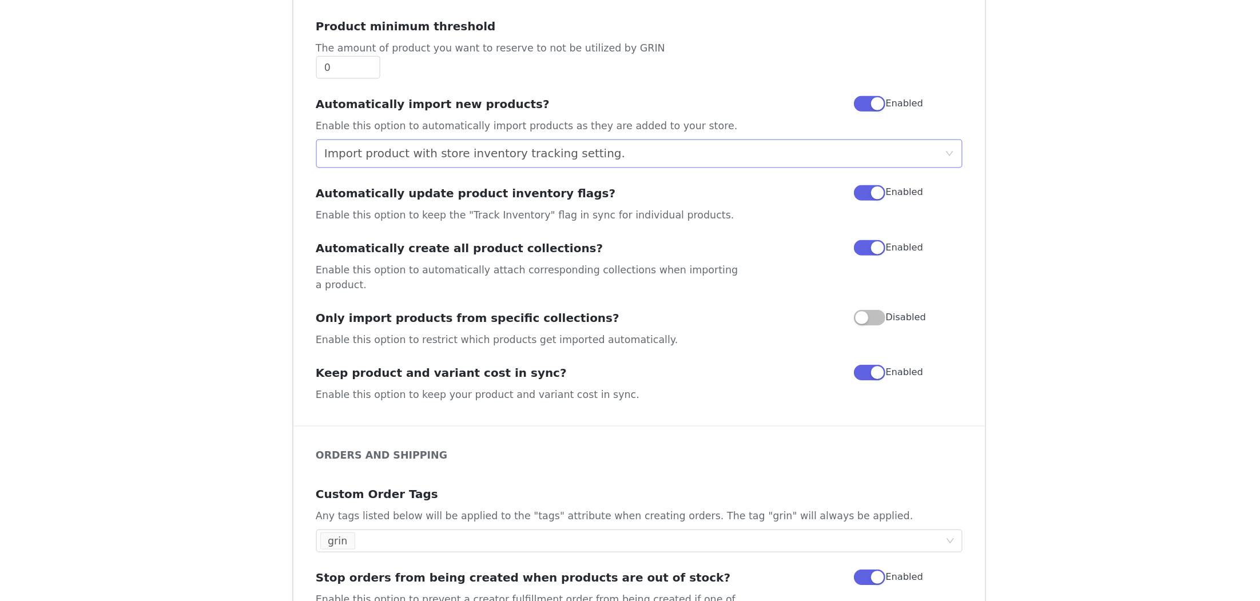
scroll to position [222, 0]
click at [566, 161] on div "Import product with store inventory tracking setting." at bounding box center [498, 171] width 241 height 22
click at [283, 244] on div "Brands MERIT Products Connection Settings Store Synchronization Settings Save P…" at bounding box center [630, 547] width 1260 height 1469
click at [802, 124] on button "button" at bounding box center [814, 130] width 25 height 13
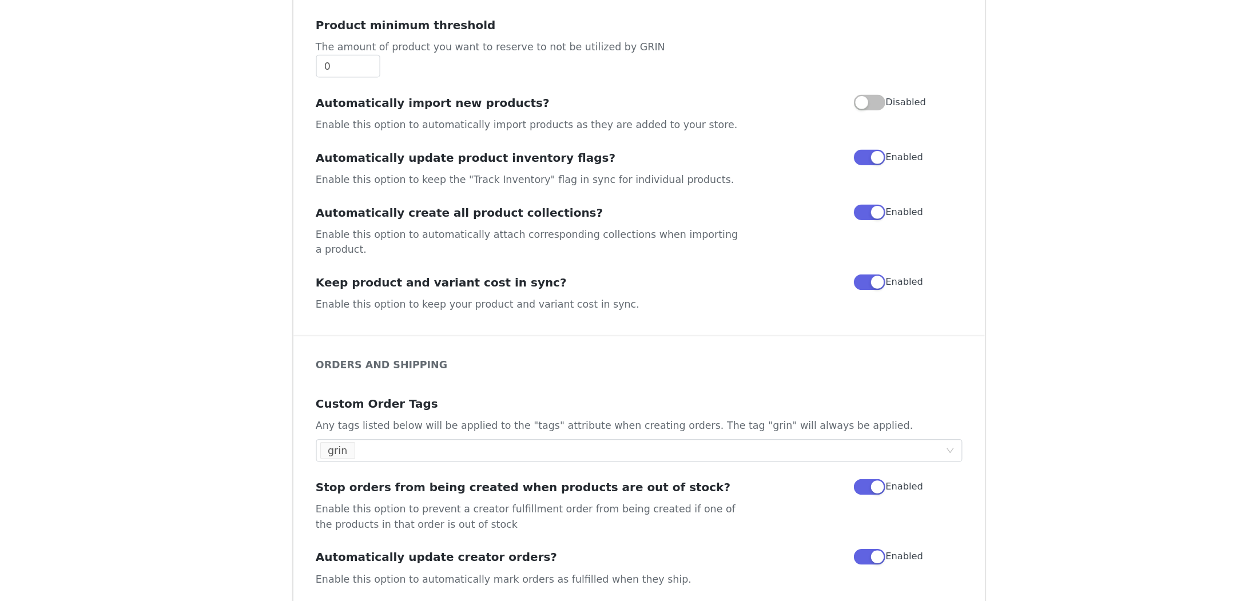
click at [820, 124] on button "button" at bounding box center [814, 130] width 25 height 13
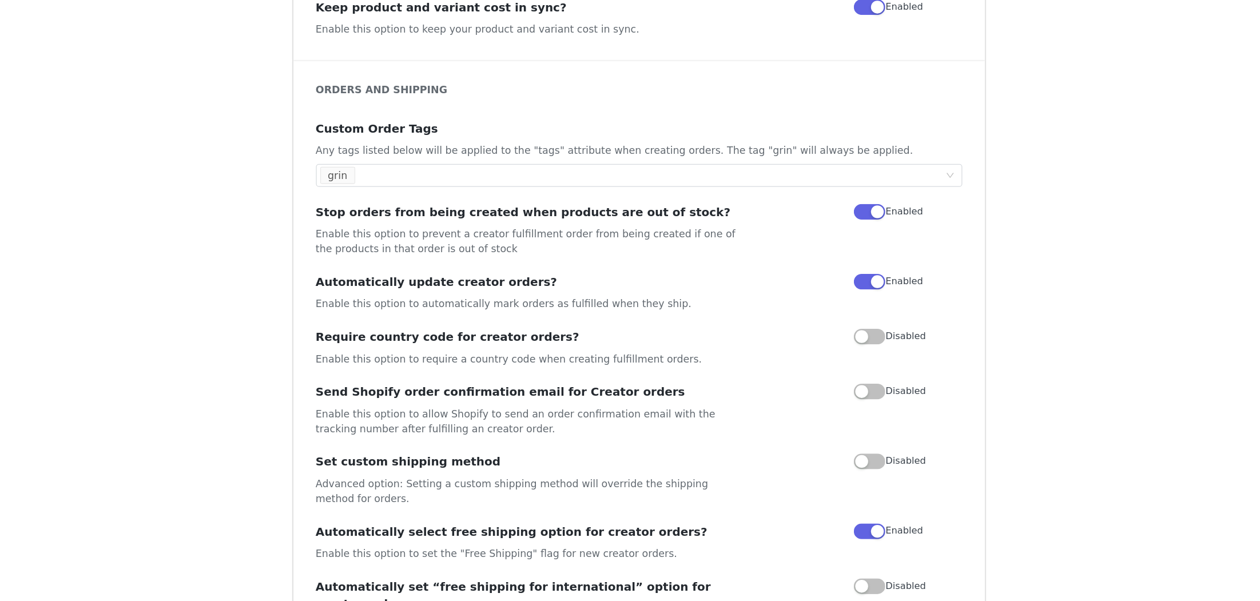
scroll to position [865, 0]
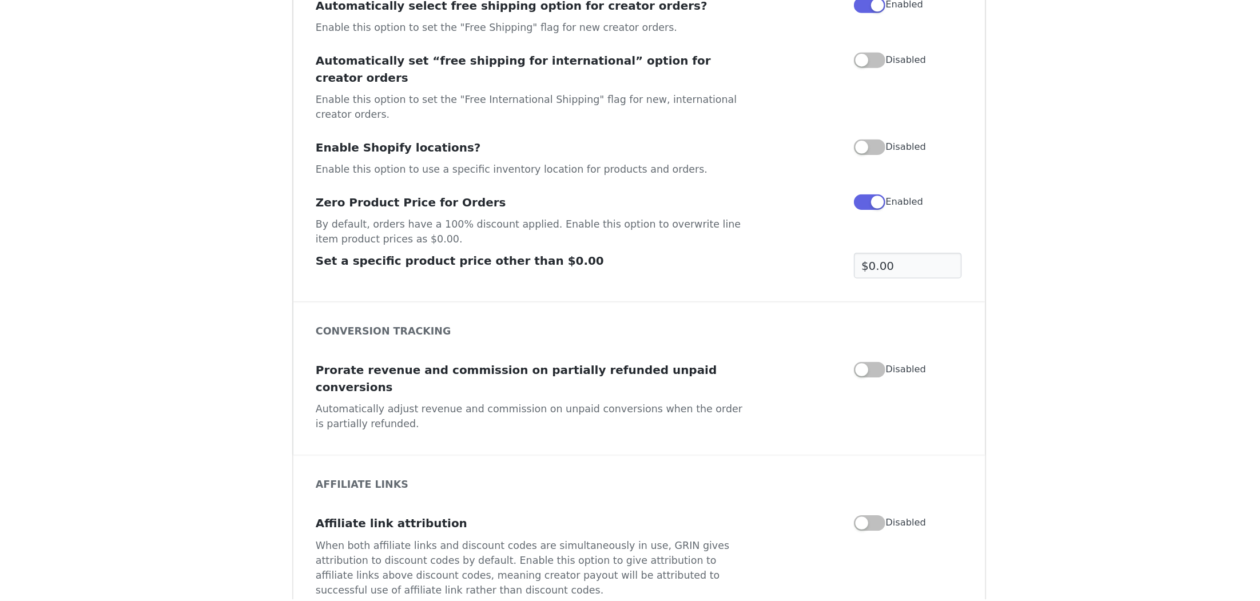
click at [490, 410] on h3 "Prorate revenue and commission on partially refunded unpaid conversions" at bounding box center [543, 423] width 345 height 27
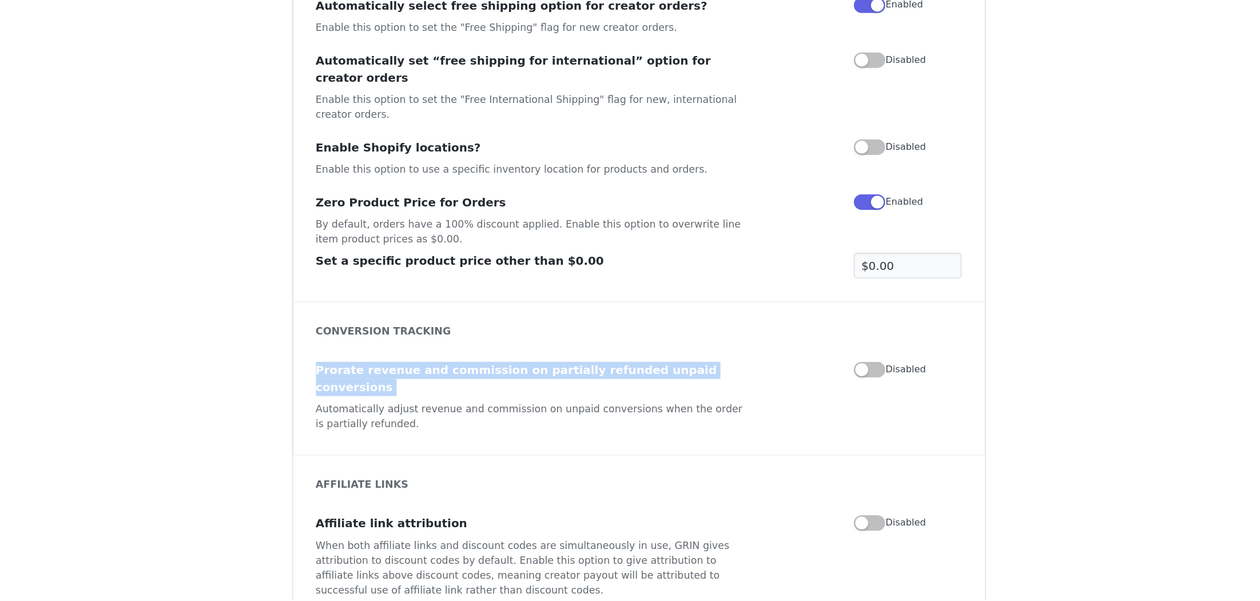
click at [490, 410] on h3 "Prorate revenue and commission on partially refunded unpaid conversions" at bounding box center [543, 423] width 345 height 27
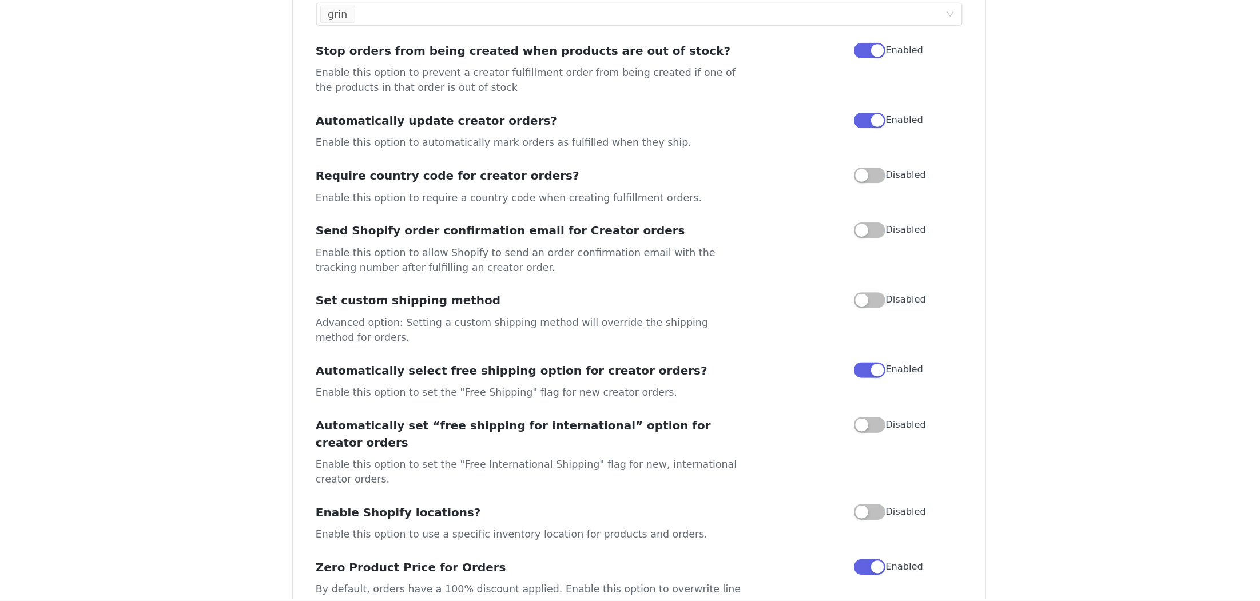
scroll to position [0, 0]
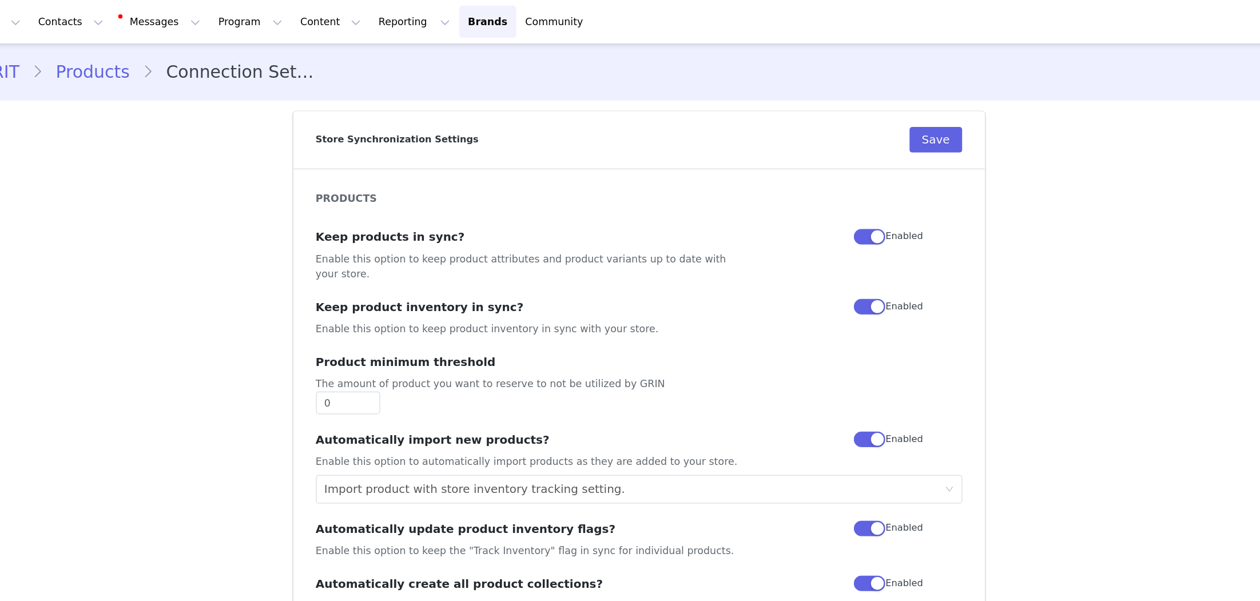
click at [200, 49] on link "Products" at bounding box center [192, 57] width 80 height 21
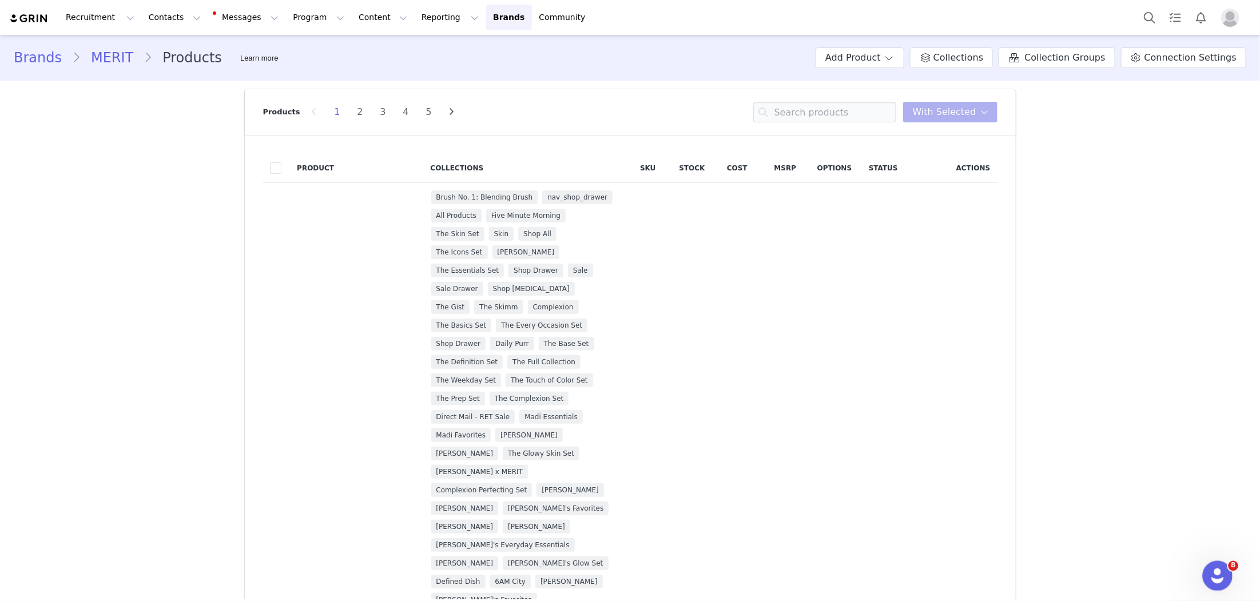
click at [1209, 588] on html at bounding box center [1215, 574] width 27 height 27
click at [1209, 566] on icon "Open Intercom Messenger" at bounding box center [1216, 574] width 19 height 19
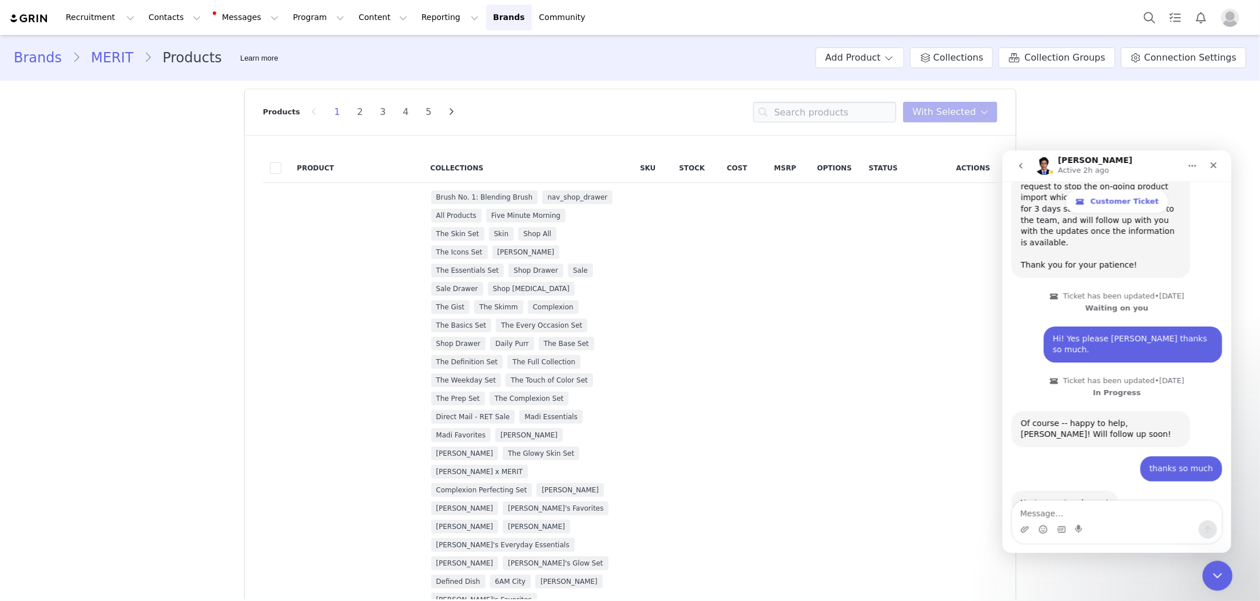
scroll to position [1746, 0]
